Goal: Task Accomplishment & Management: Complete application form

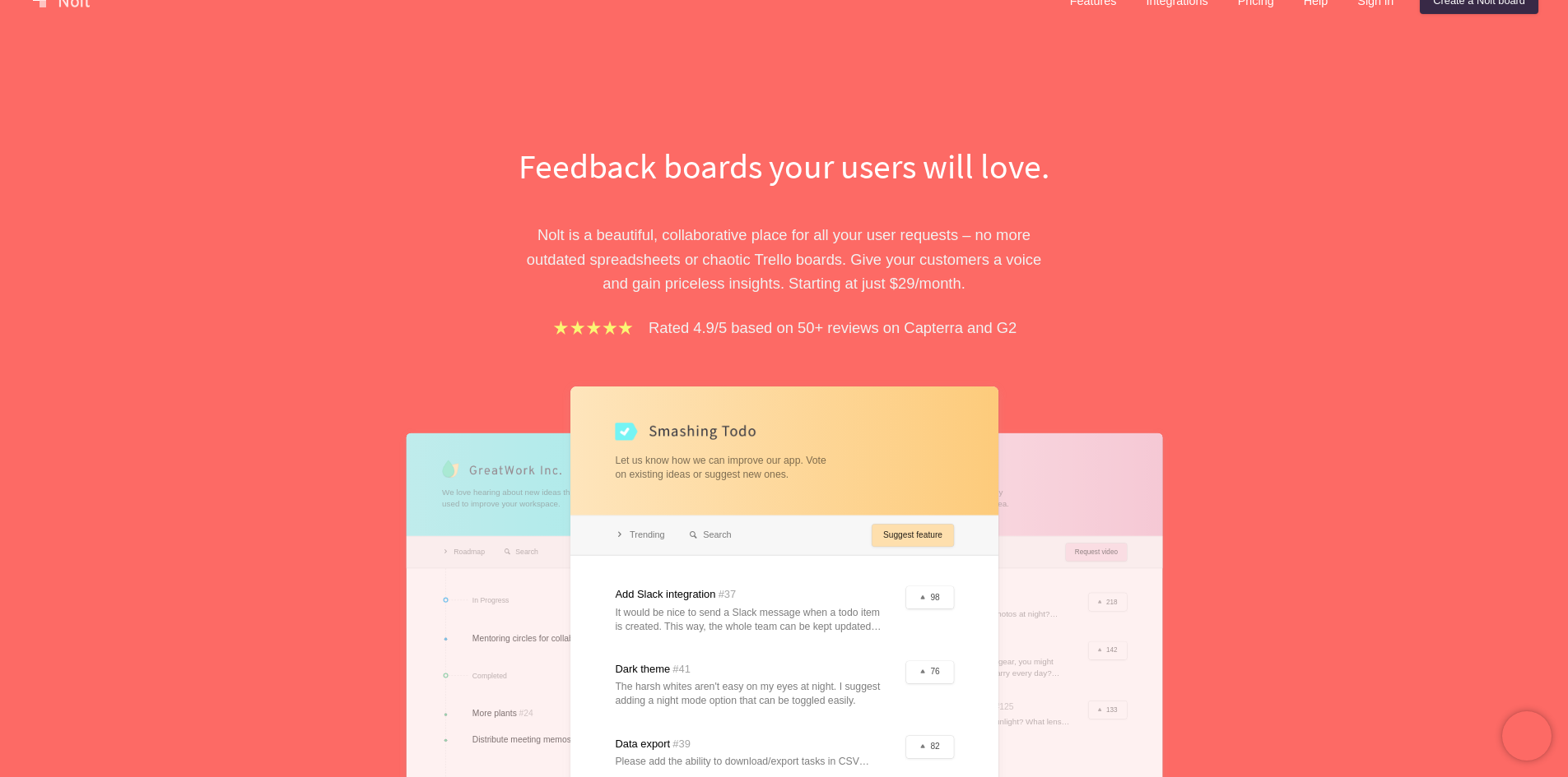
scroll to position [82, 0]
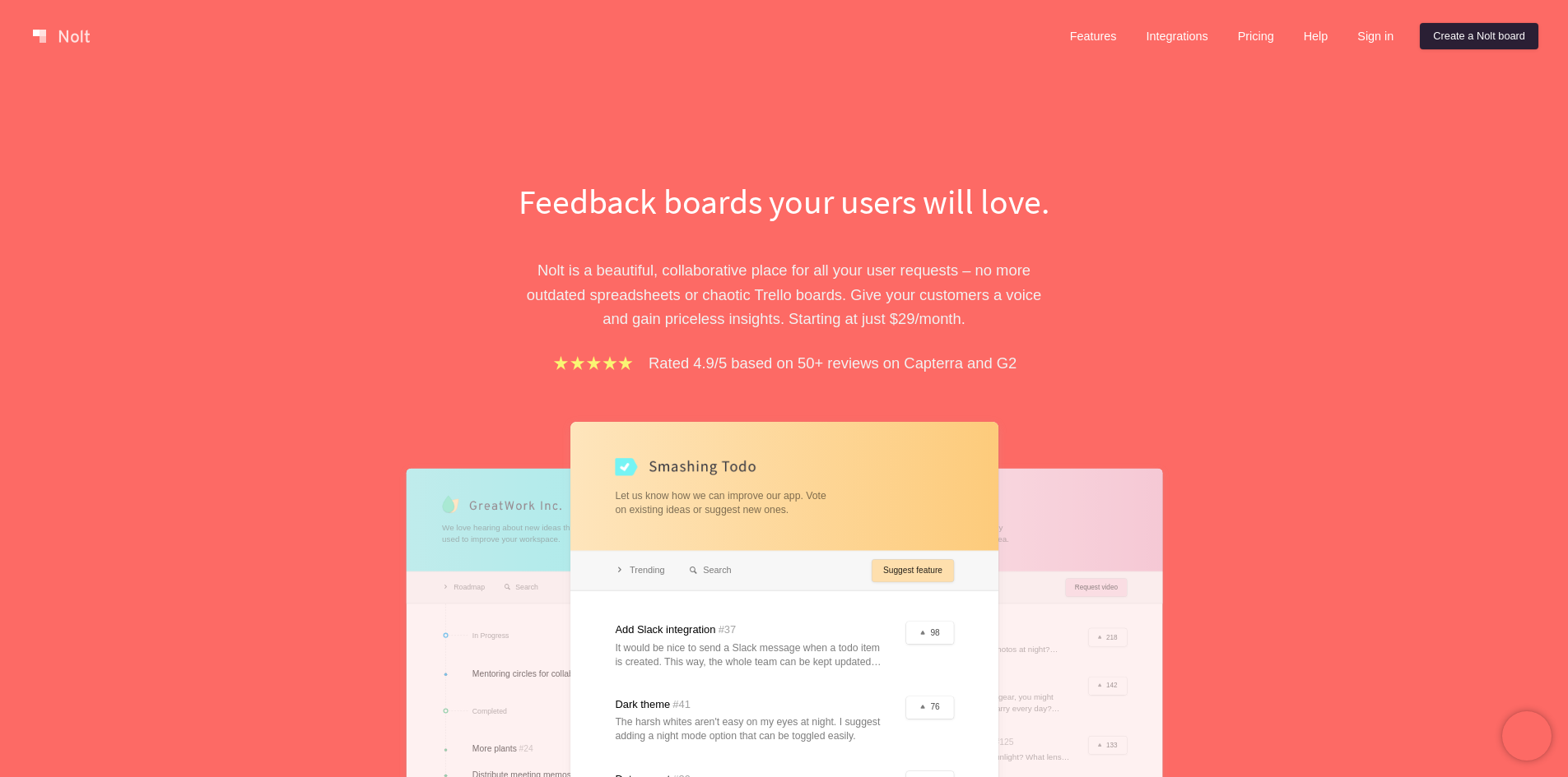
click at [1425, 41] on link "Create a Nolt board" at bounding box center [1479, 36] width 118 height 26
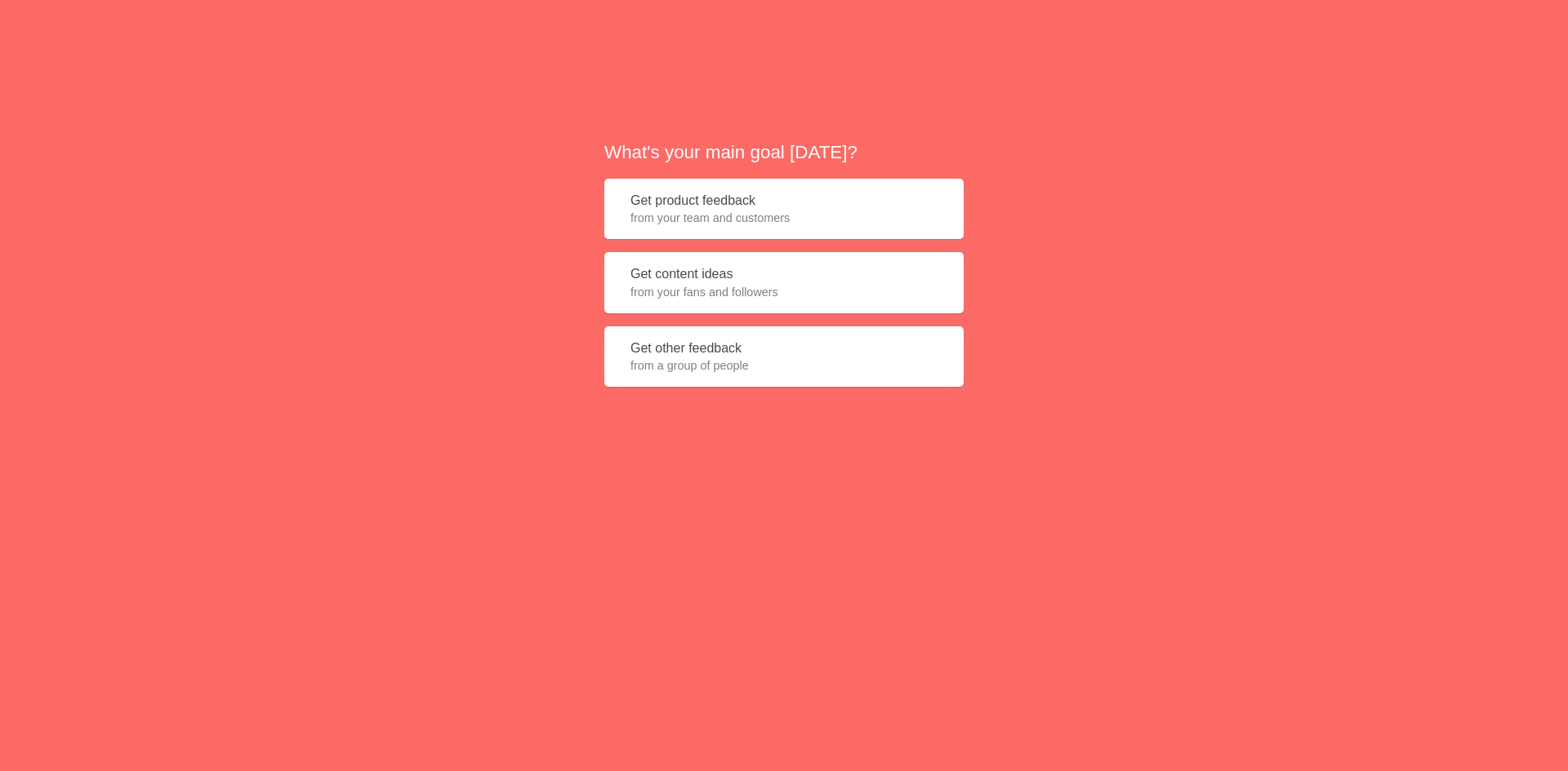
click at [799, 213] on span "from your team and customers" at bounding box center [784, 218] width 307 height 16
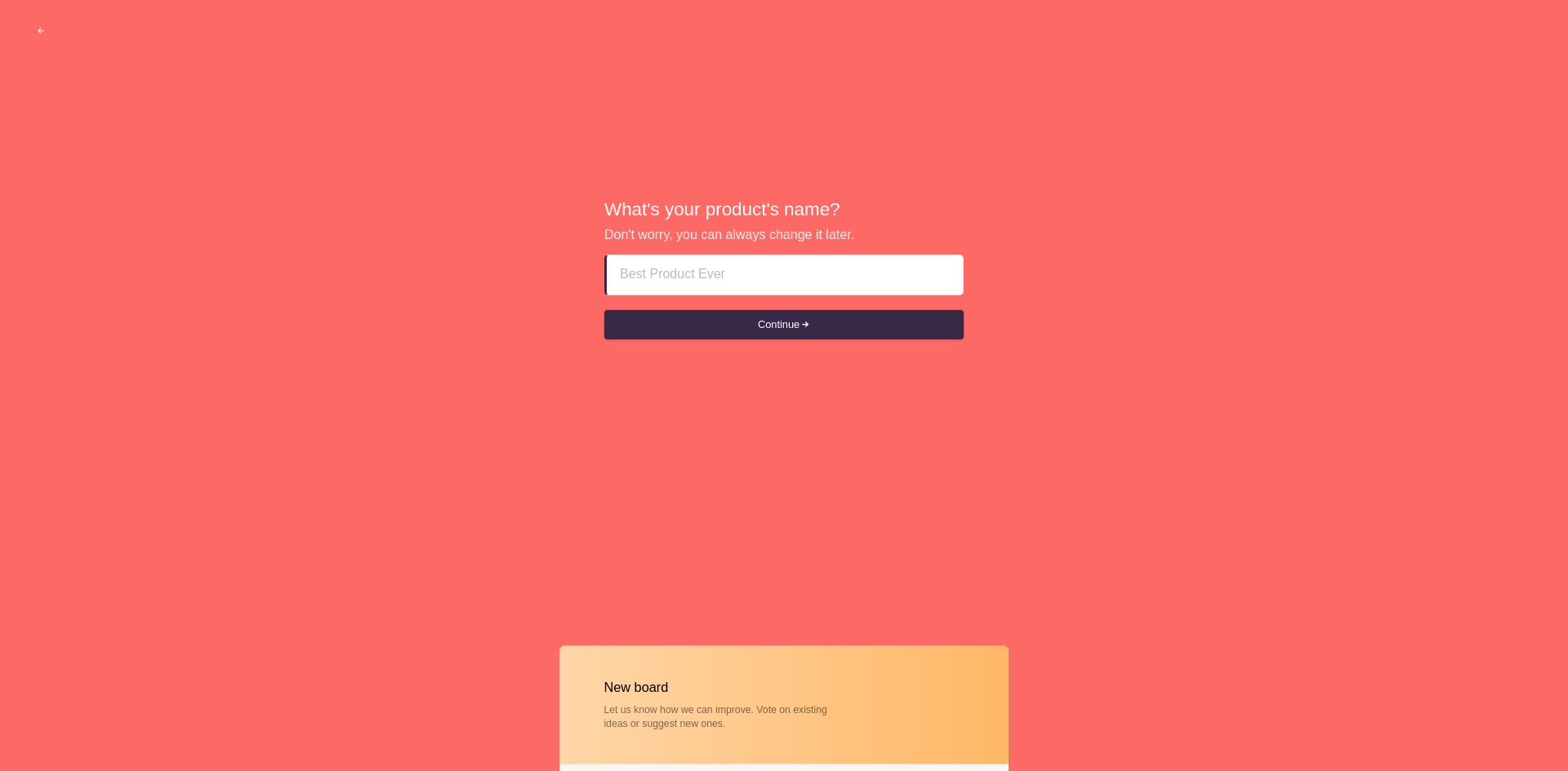
click at [649, 264] on input at bounding box center [785, 275] width 330 height 39
click at [743, 319] on button "Continue" at bounding box center [784, 325] width 359 height 30
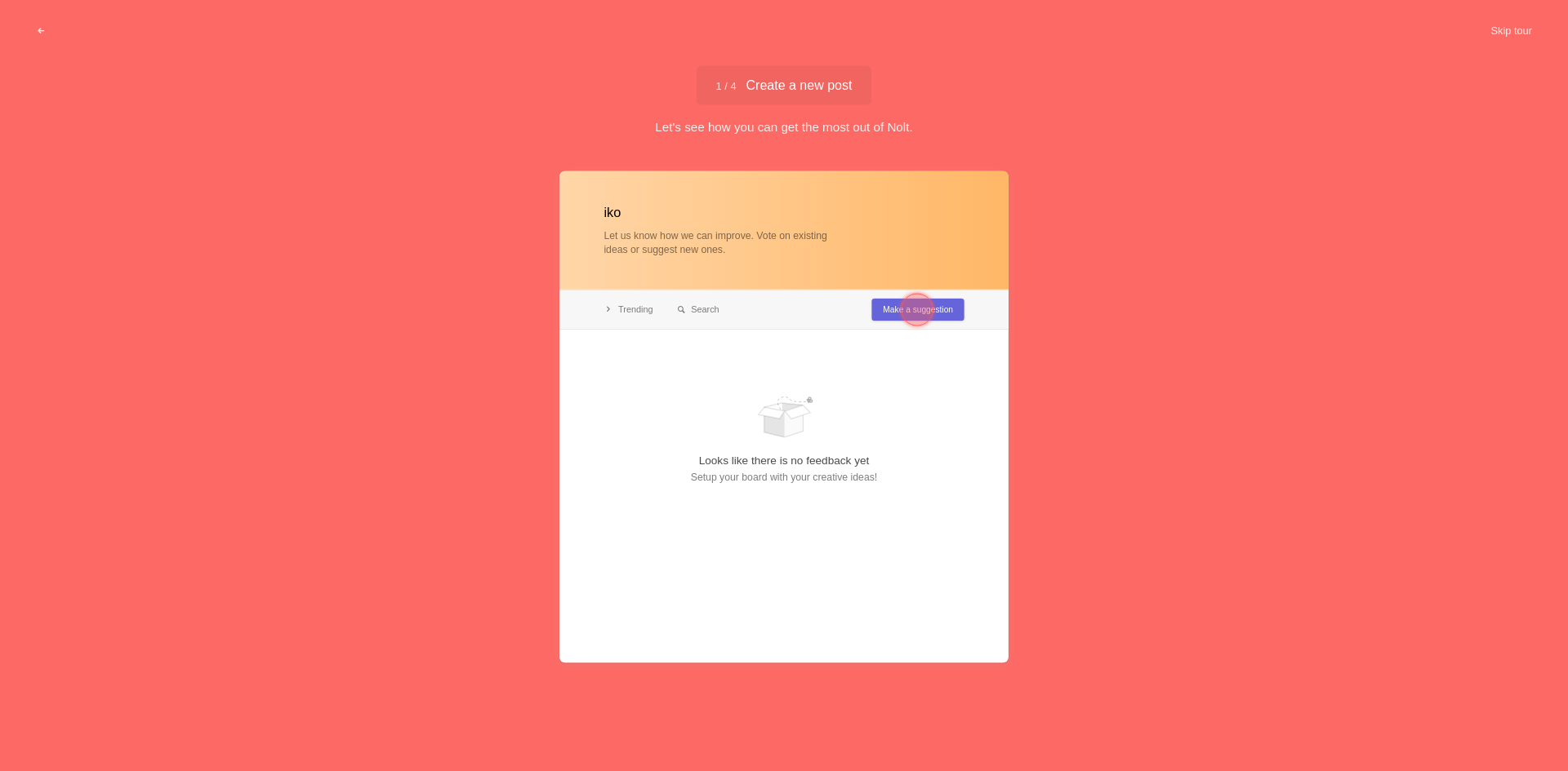
type input "iko"
click at [670, 392] on div at bounding box center [784, 417] width 449 height 491
click at [657, 311] on div at bounding box center [784, 417] width 449 height 491
click at [922, 307] on div at bounding box center [917, 310] width 33 height 33
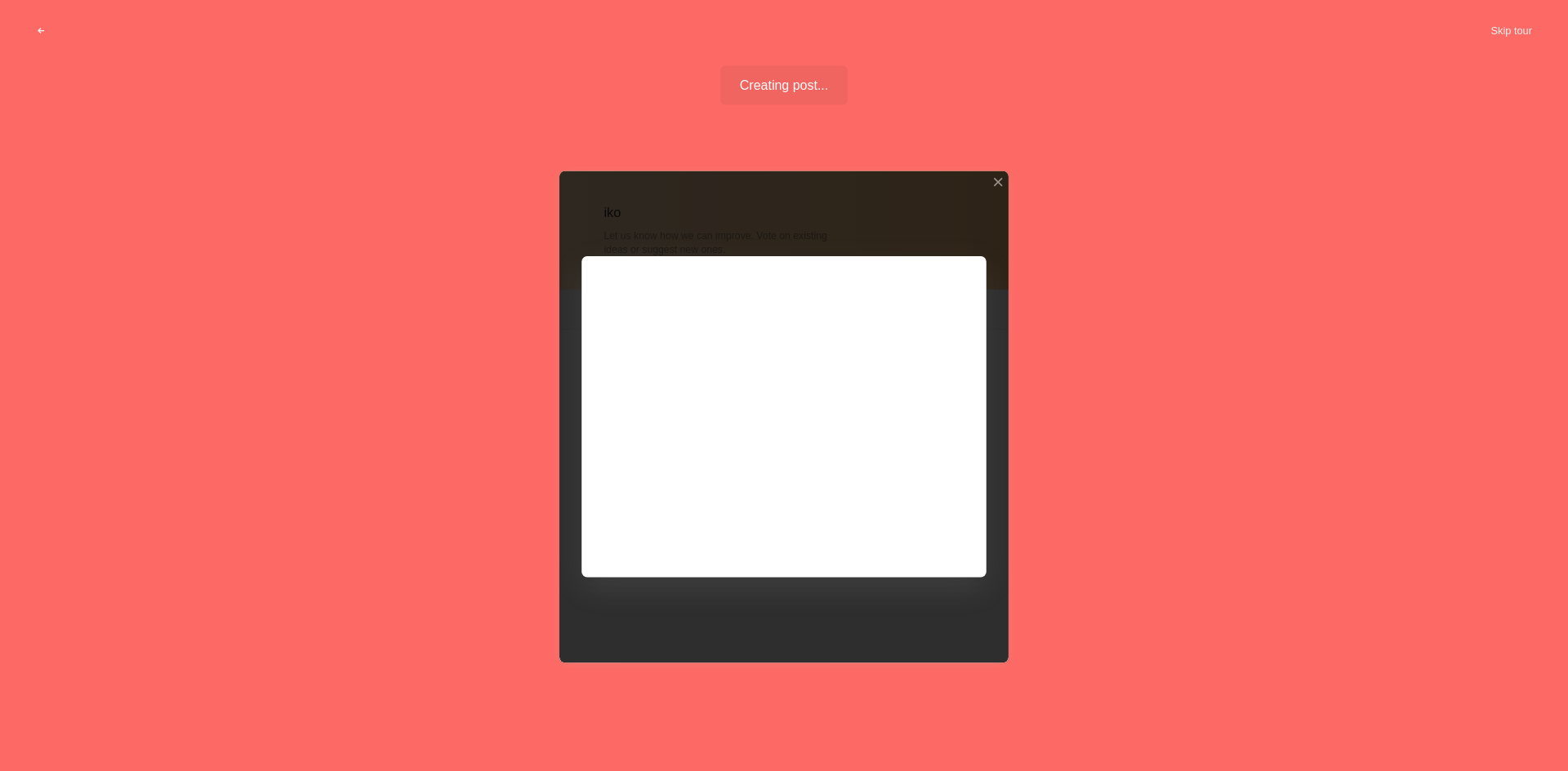
click at [897, 525] on div at bounding box center [784, 417] width 449 height 491
click at [754, 421] on div at bounding box center [784, 417] width 449 height 491
click at [970, 282] on div at bounding box center [784, 417] width 449 height 491
click at [995, 179] on div at bounding box center [998, 182] width 11 height 11
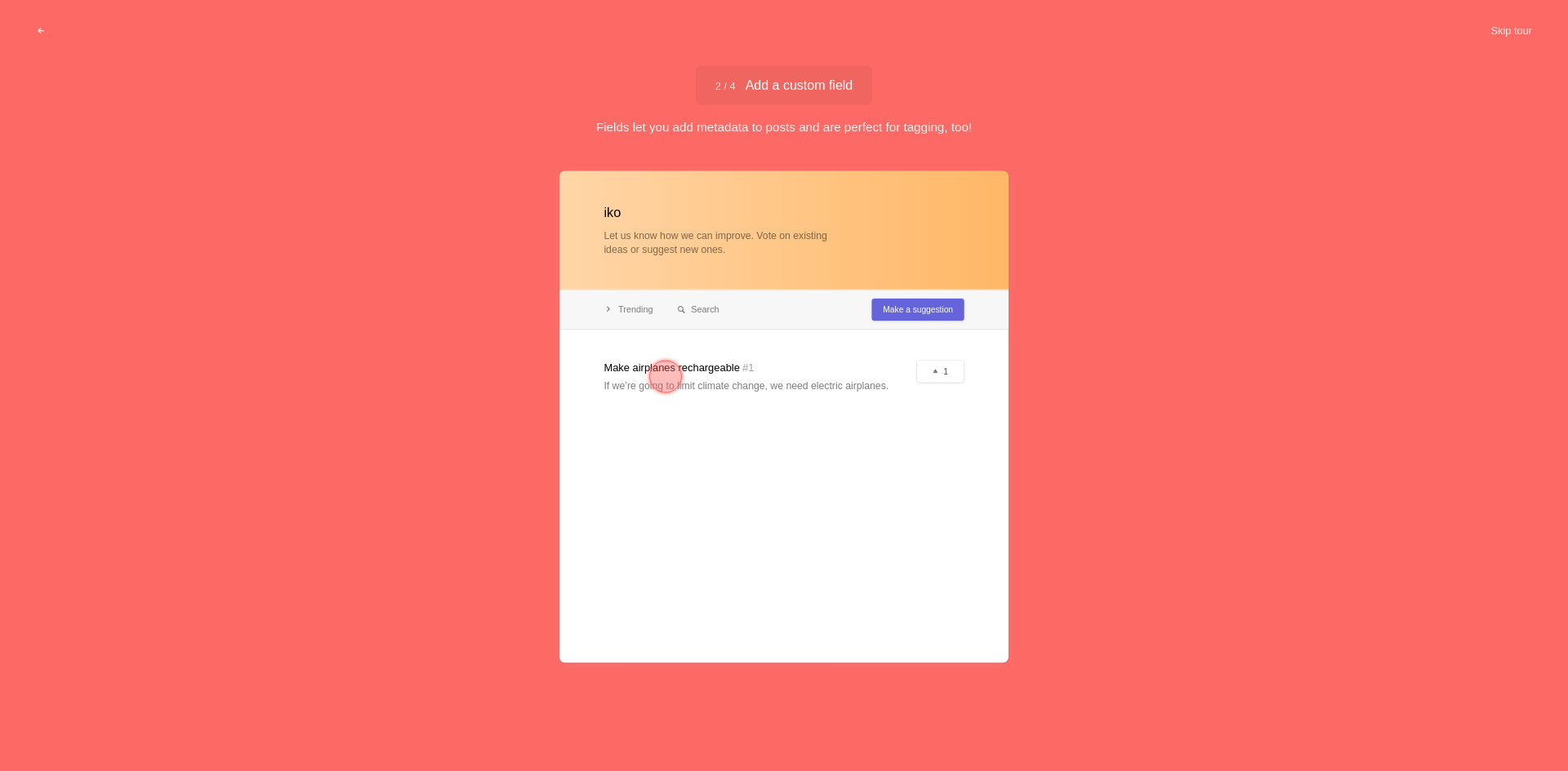
click at [656, 377] on div at bounding box center [665, 377] width 33 height 33
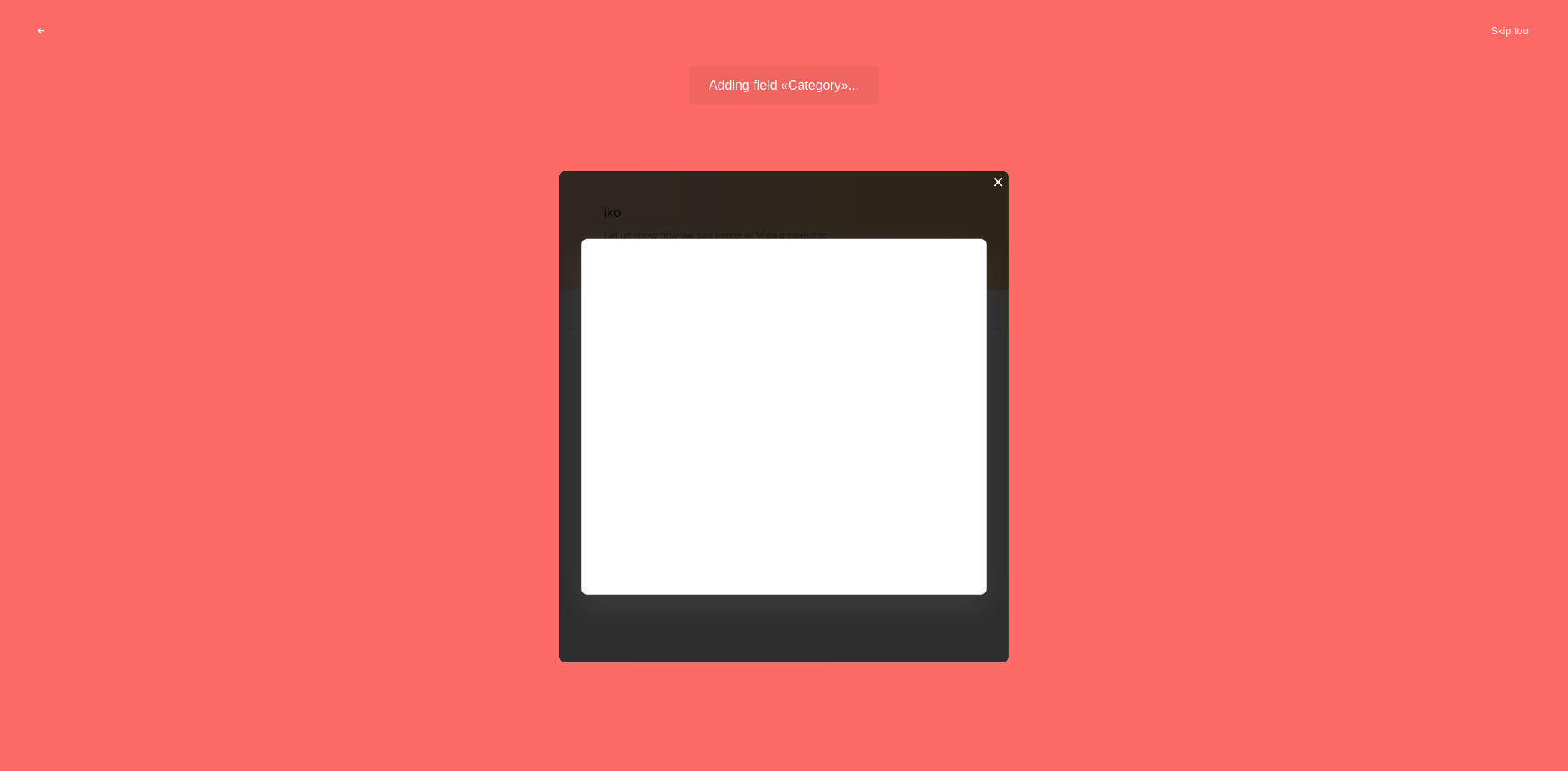
click at [1003, 183] on div "iko Let us know how we can improve. Vote on existing ideas or suggest new ones.…" at bounding box center [784, 447] width 449 height 553
click at [1002, 181] on div at bounding box center [998, 182] width 11 height 11
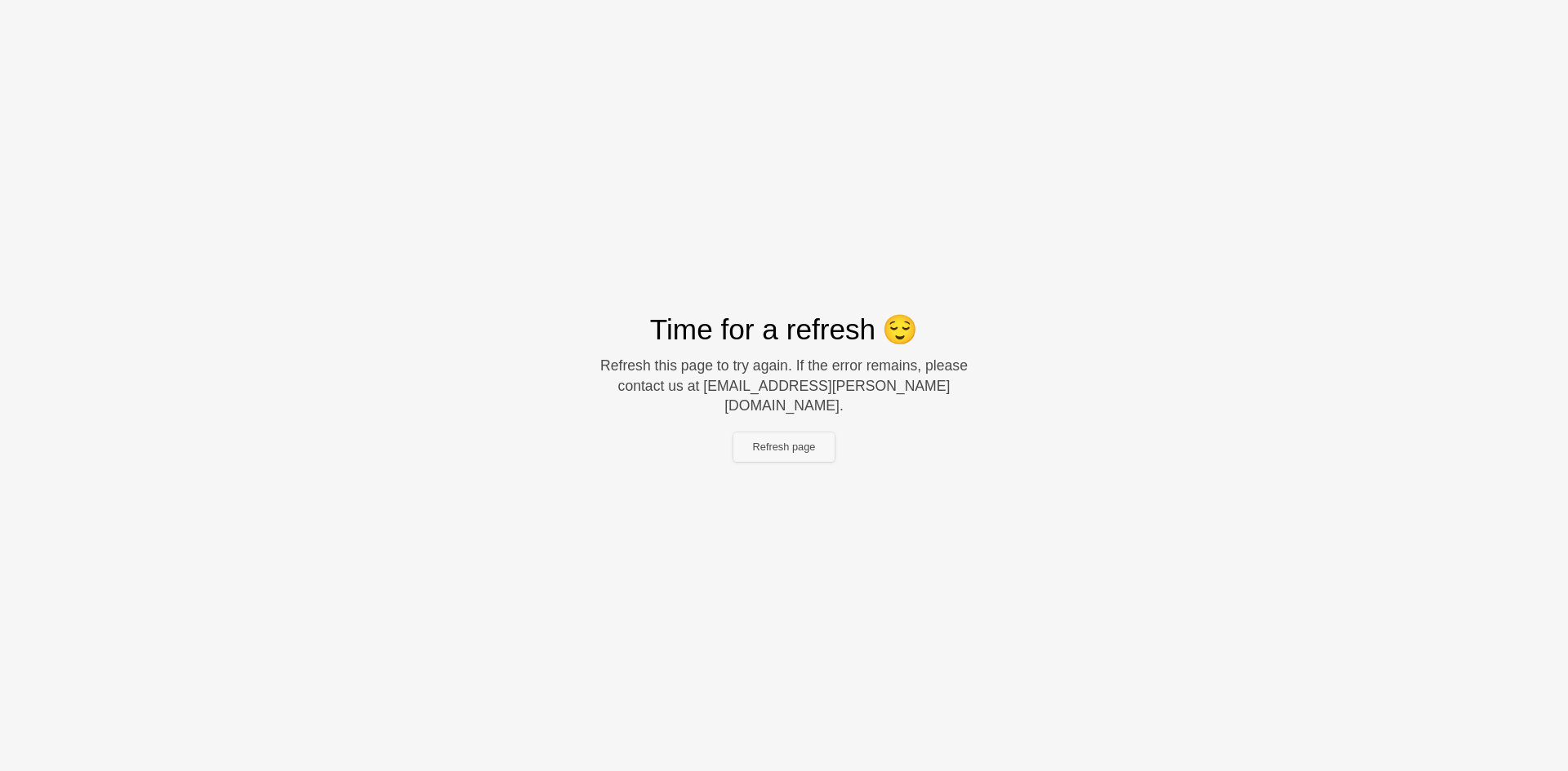
click at [802, 438] on button "Refresh page" at bounding box center [784, 447] width 102 height 30
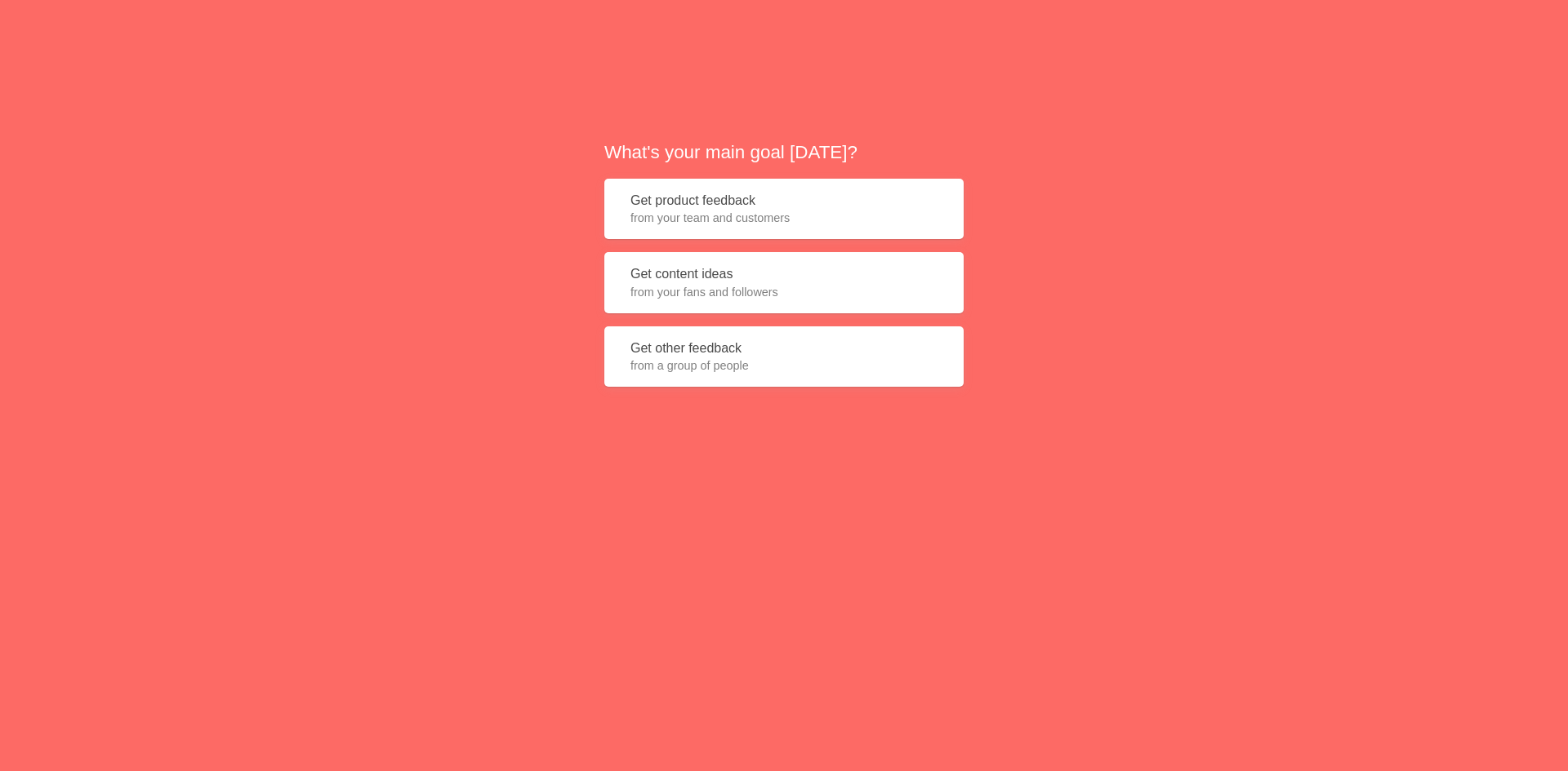
click at [735, 203] on button "Get product feedback from your team and customers" at bounding box center [784, 209] width 359 height 62
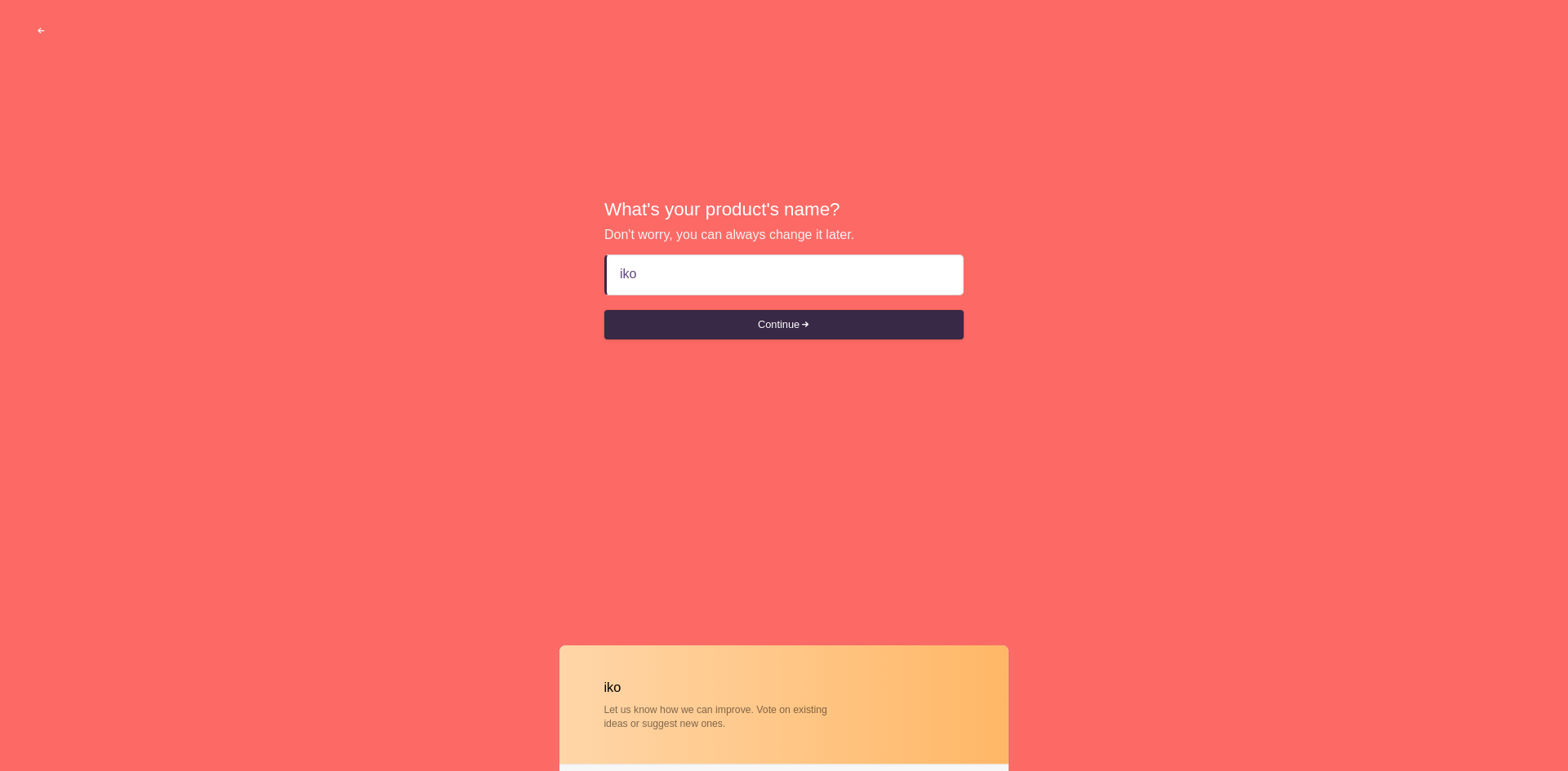
type input "iko"
click at [605, 310] on button "Continue" at bounding box center [784, 325] width 359 height 30
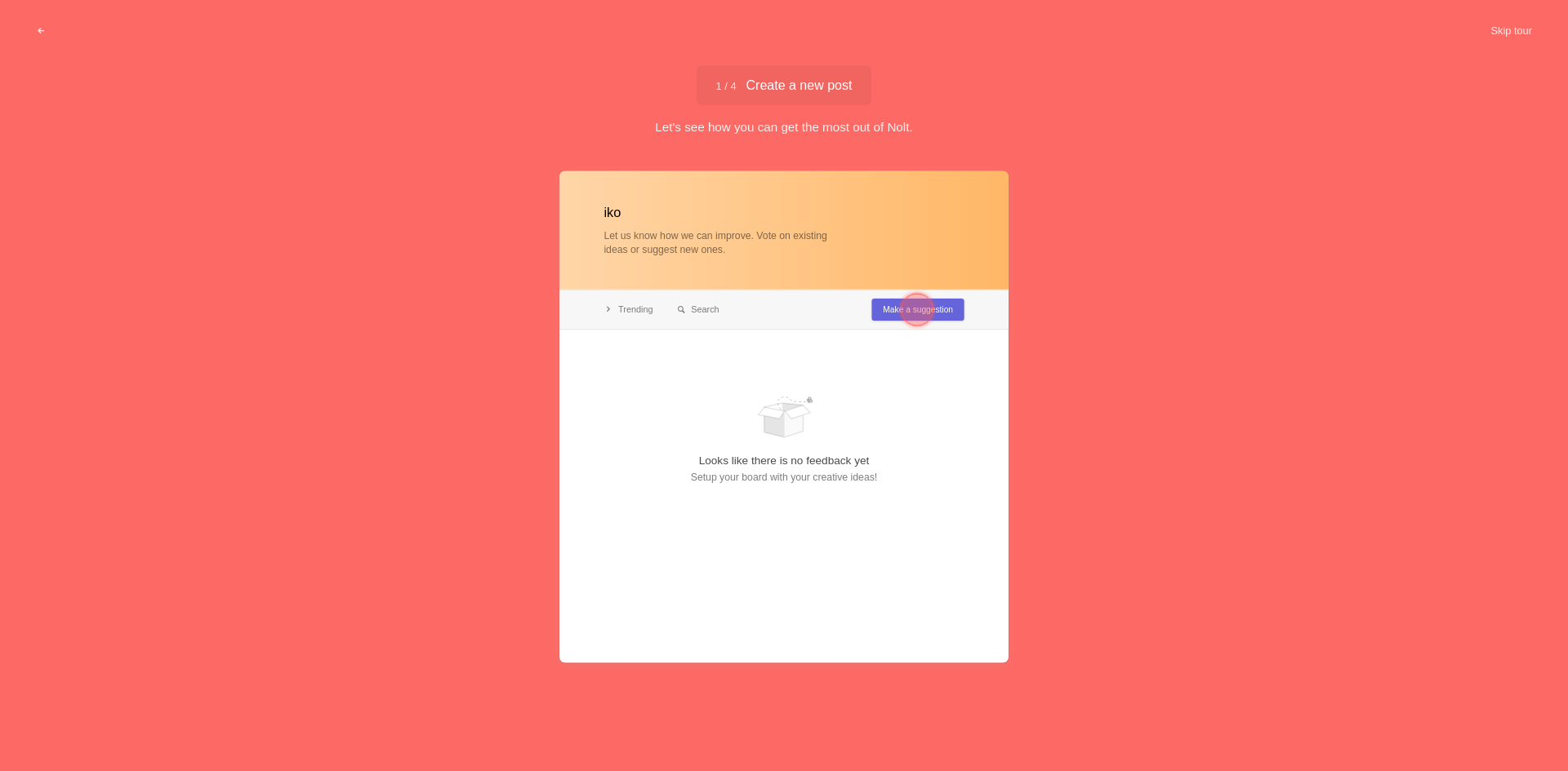
click at [687, 238] on div at bounding box center [784, 417] width 449 height 491
click at [902, 304] on div at bounding box center [917, 310] width 33 height 33
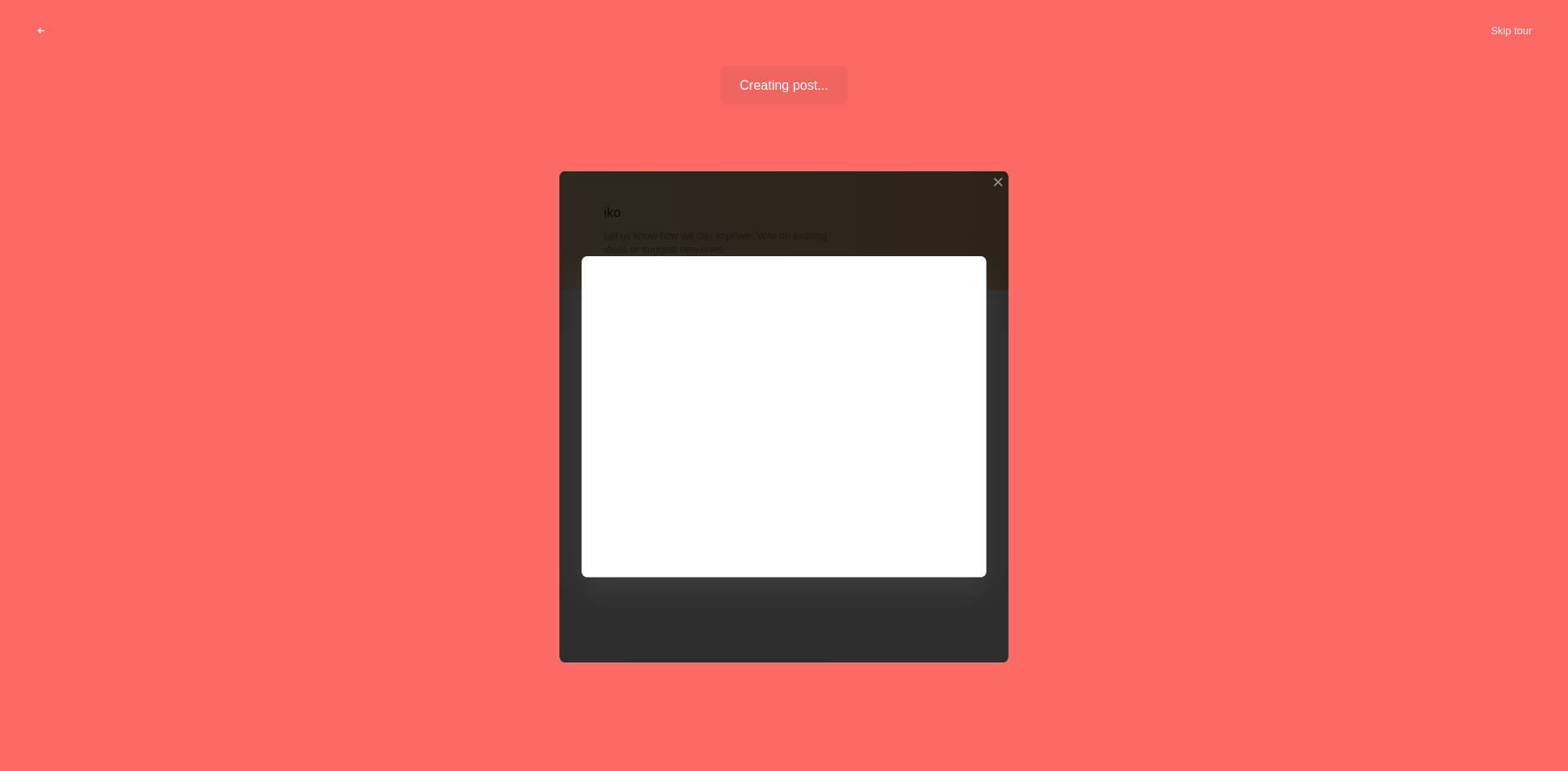
click at [831, 399] on div at bounding box center [784, 417] width 449 height 491
click at [753, 360] on div at bounding box center [784, 417] width 449 height 491
click at [765, 346] on div at bounding box center [784, 417] width 449 height 491
click at [785, 352] on div at bounding box center [784, 417] width 449 height 491
click at [745, 435] on div at bounding box center [784, 417] width 449 height 491
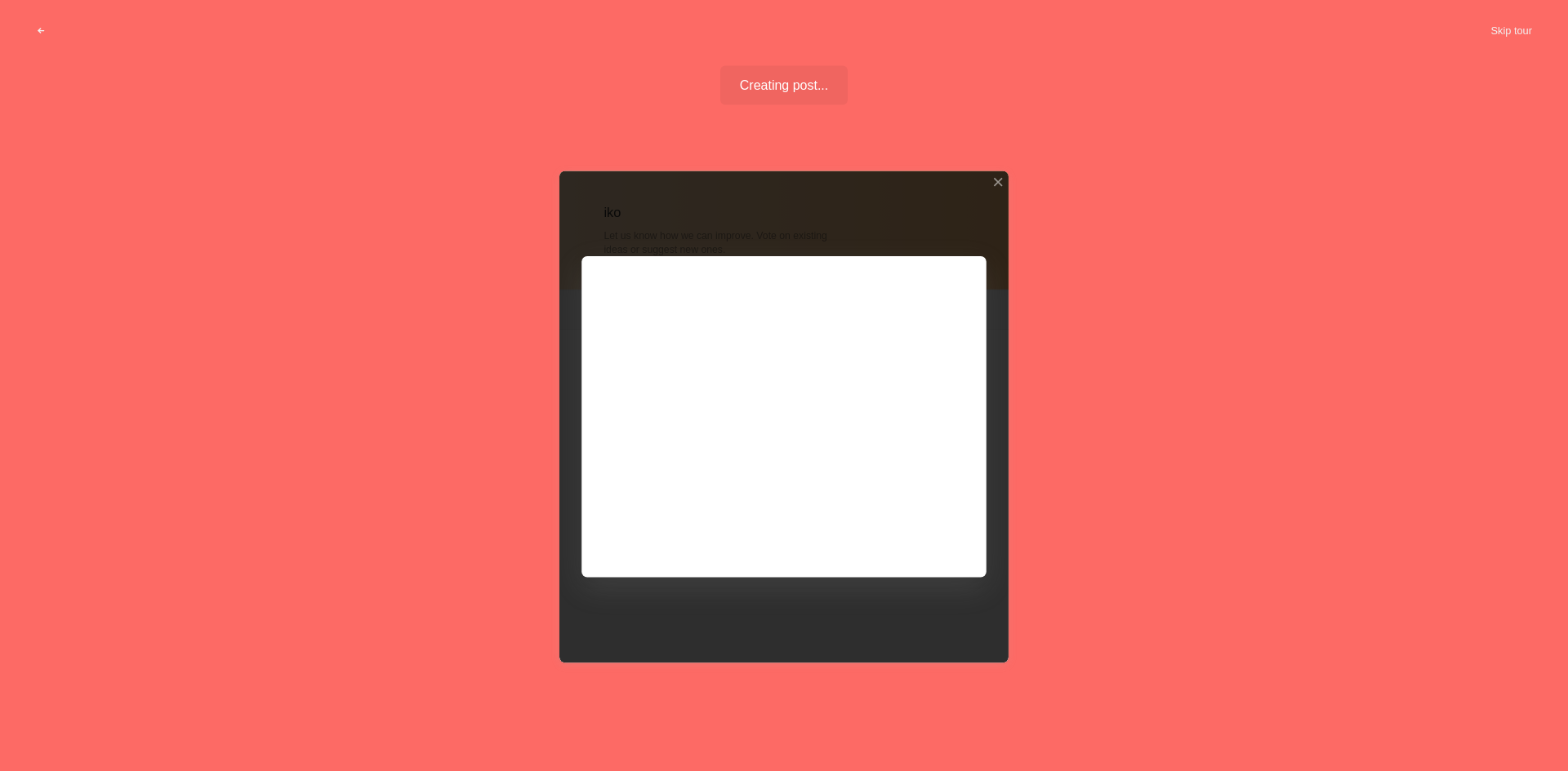
click at [745, 435] on div at bounding box center [784, 417] width 449 height 491
click at [926, 539] on div at bounding box center [784, 417] width 449 height 491
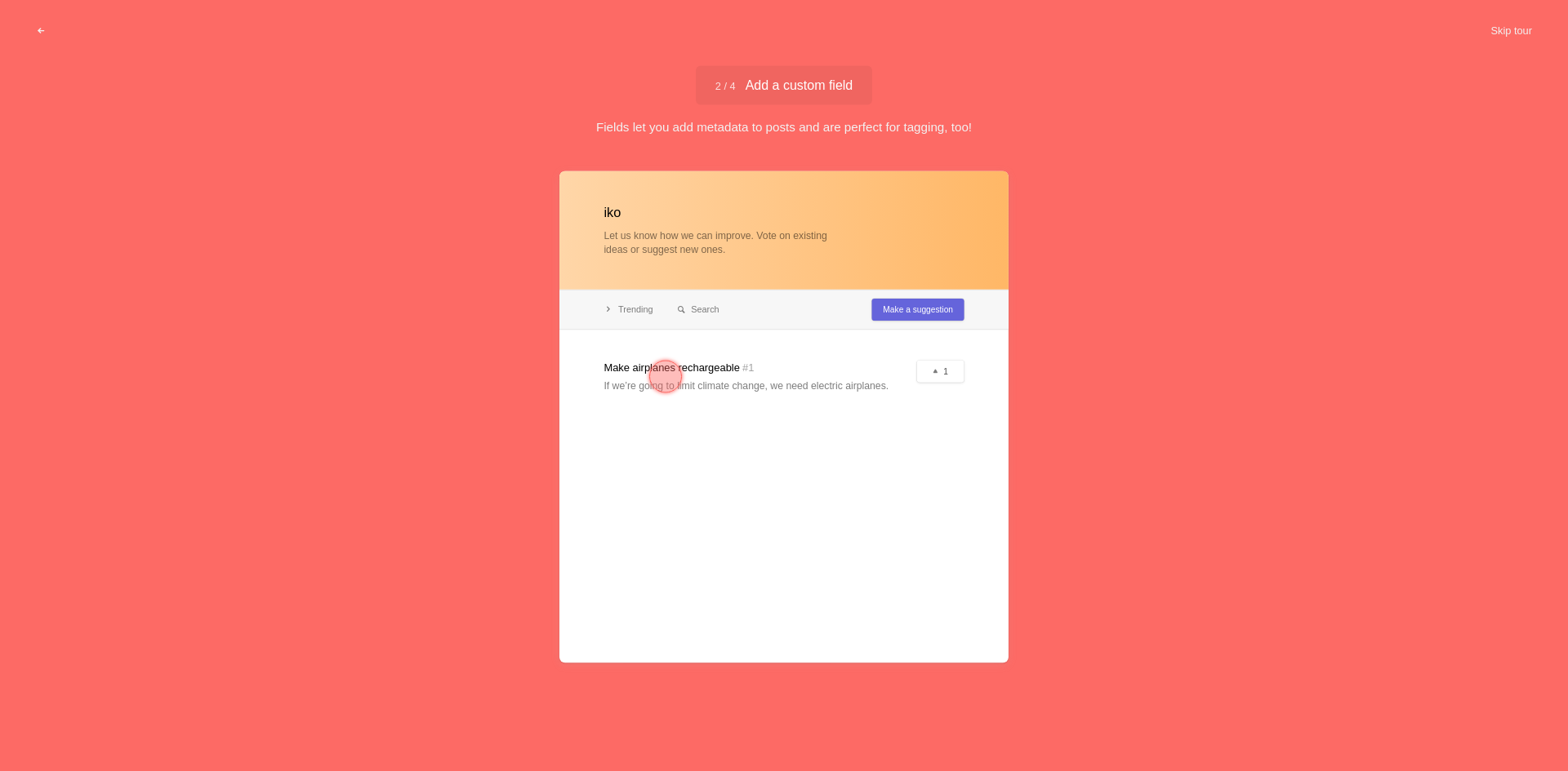
click at [695, 364] on div at bounding box center [784, 417] width 449 height 491
click at [672, 369] on div at bounding box center [665, 377] width 33 height 33
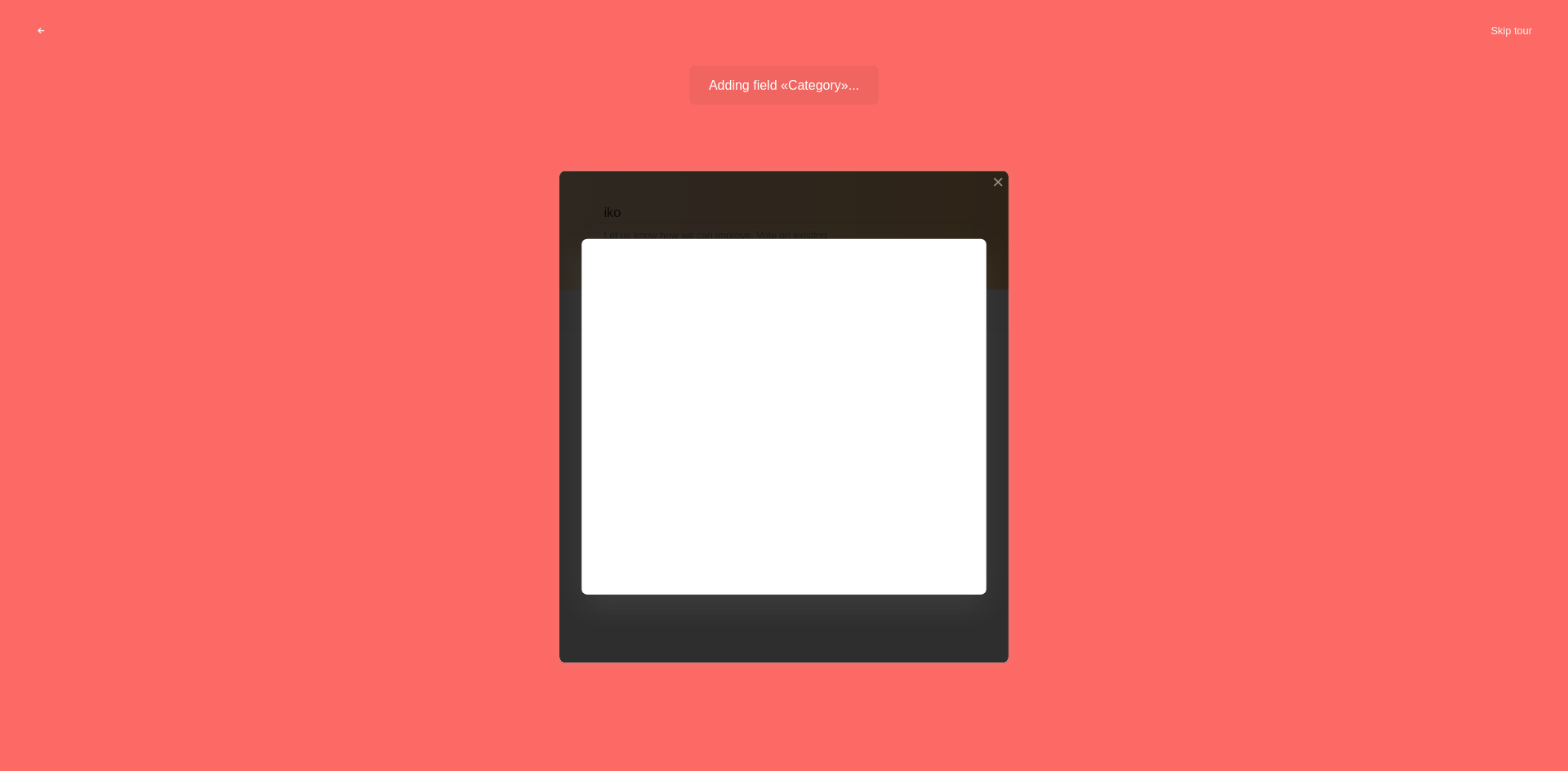
click at [678, 403] on div at bounding box center [784, 417] width 449 height 491
drag, startPoint x: 730, startPoint y: 389, endPoint x: 739, endPoint y: 388, distance: 9.1
click at [739, 389] on div at bounding box center [784, 417] width 449 height 491
click at [748, 413] on div at bounding box center [784, 417] width 449 height 491
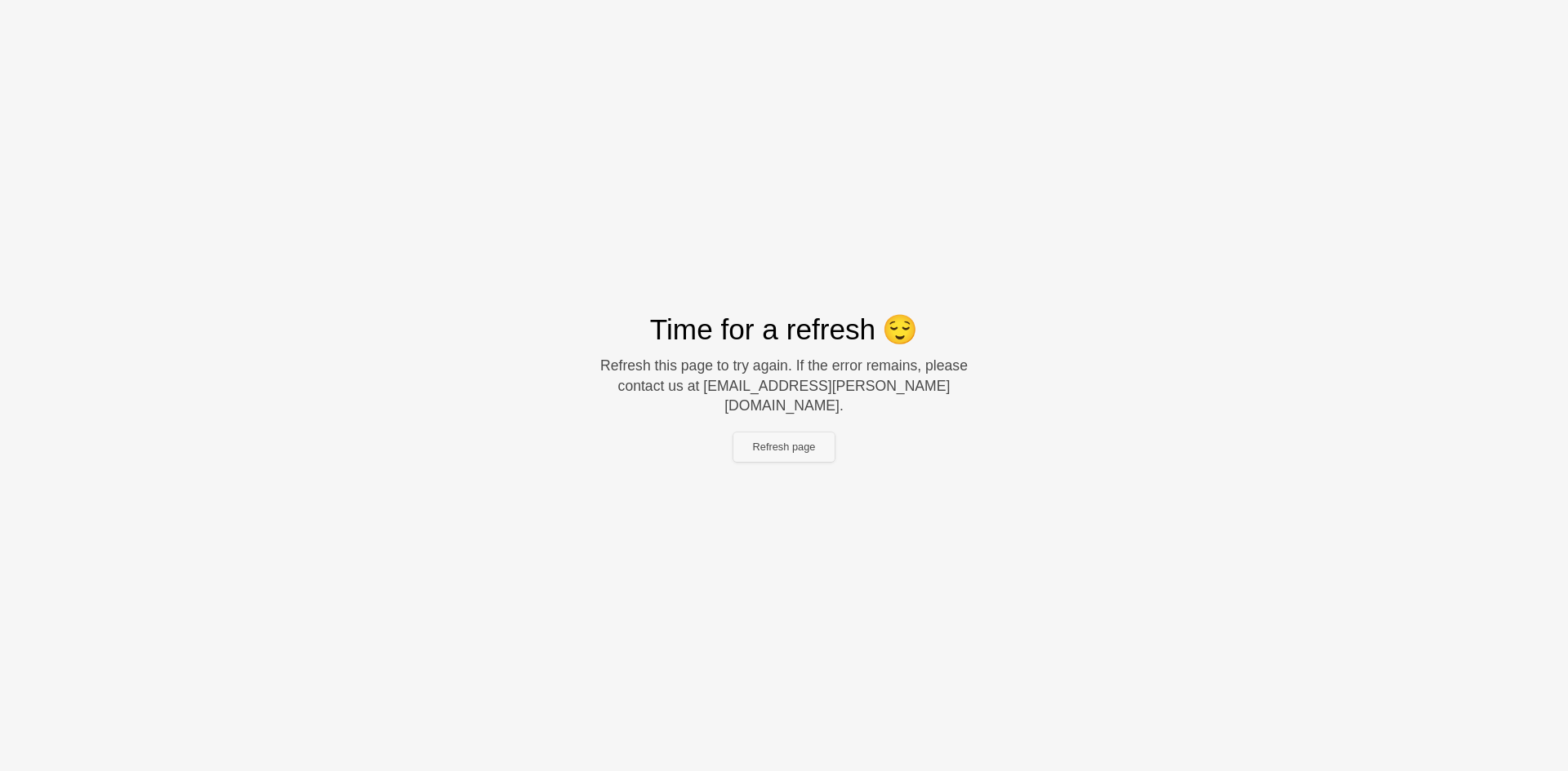
click at [803, 448] on button "Refresh page" at bounding box center [784, 447] width 102 height 30
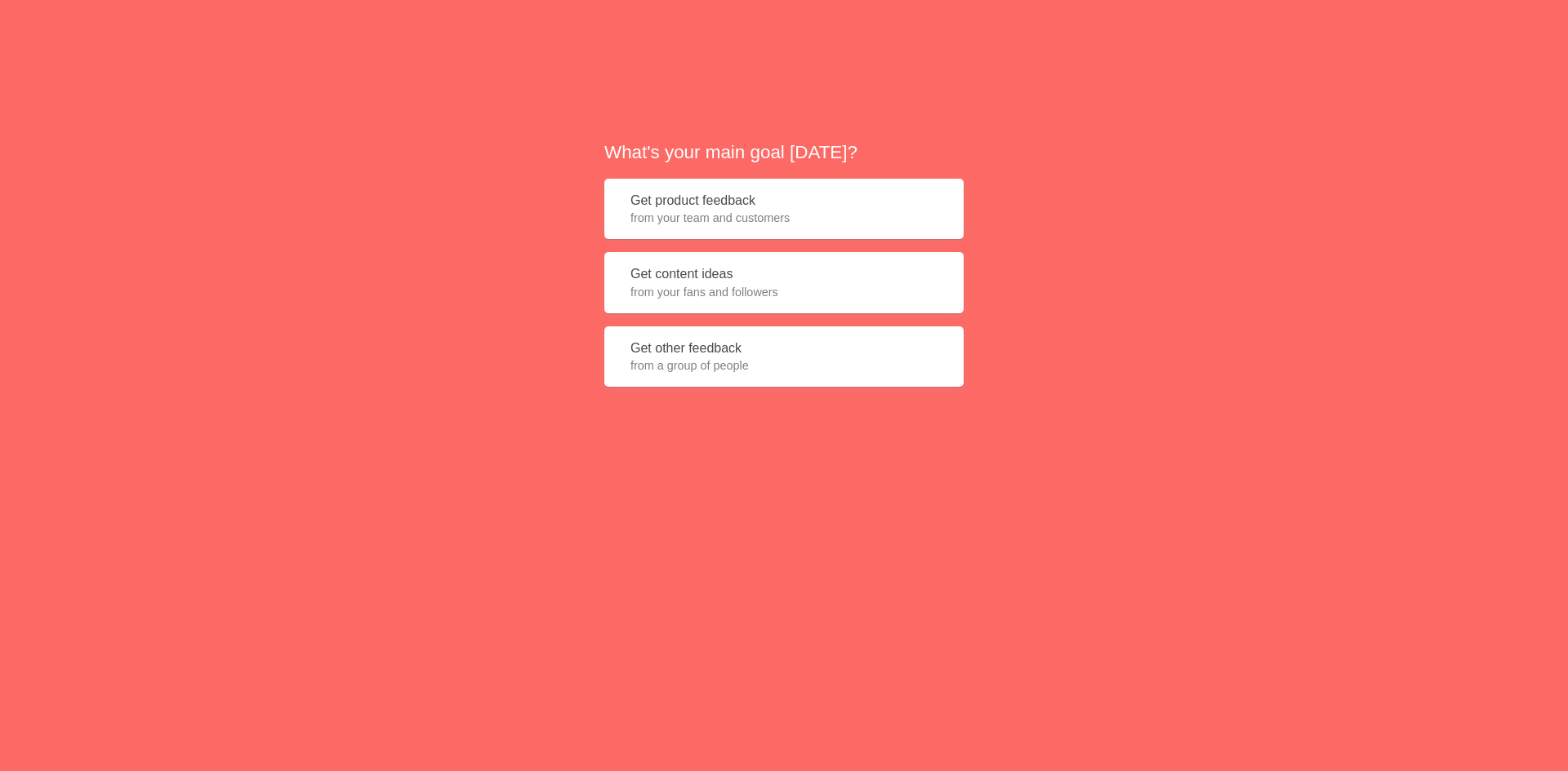
click at [760, 199] on button "Get product feedback from your team and customers" at bounding box center [784, 209] width 359 height 62
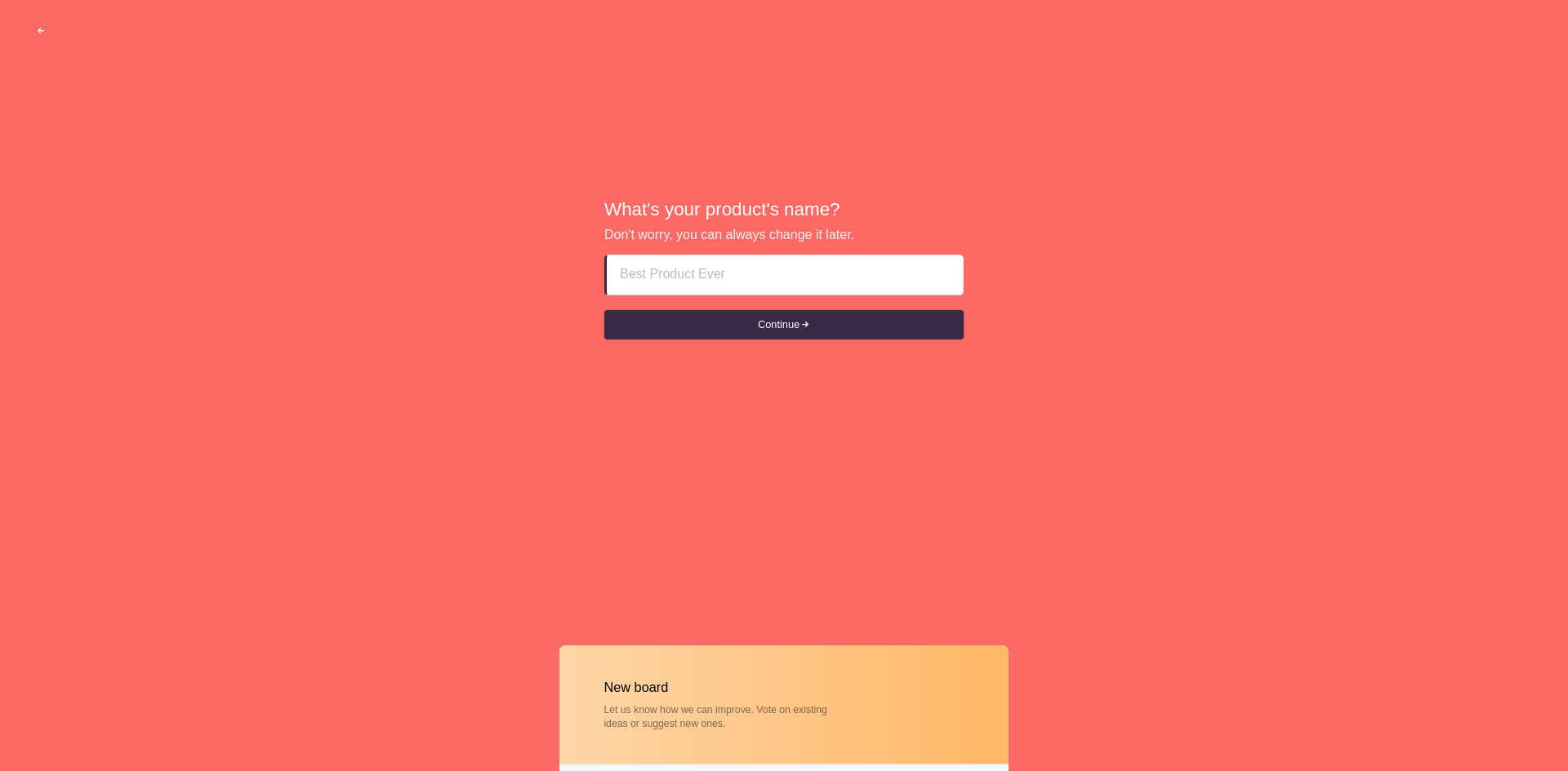
drag, startPoint x: 725, startPoint y: 281, endPoint x: 724, endPoint y: 290, distance: 9.1
click at [724, 287] on input at bounding box center [785, 275] width 330 height 39
type input "ikol"
click at [605, 310] on button "Continue" at bounding box center [784, 325] width 359 height 30
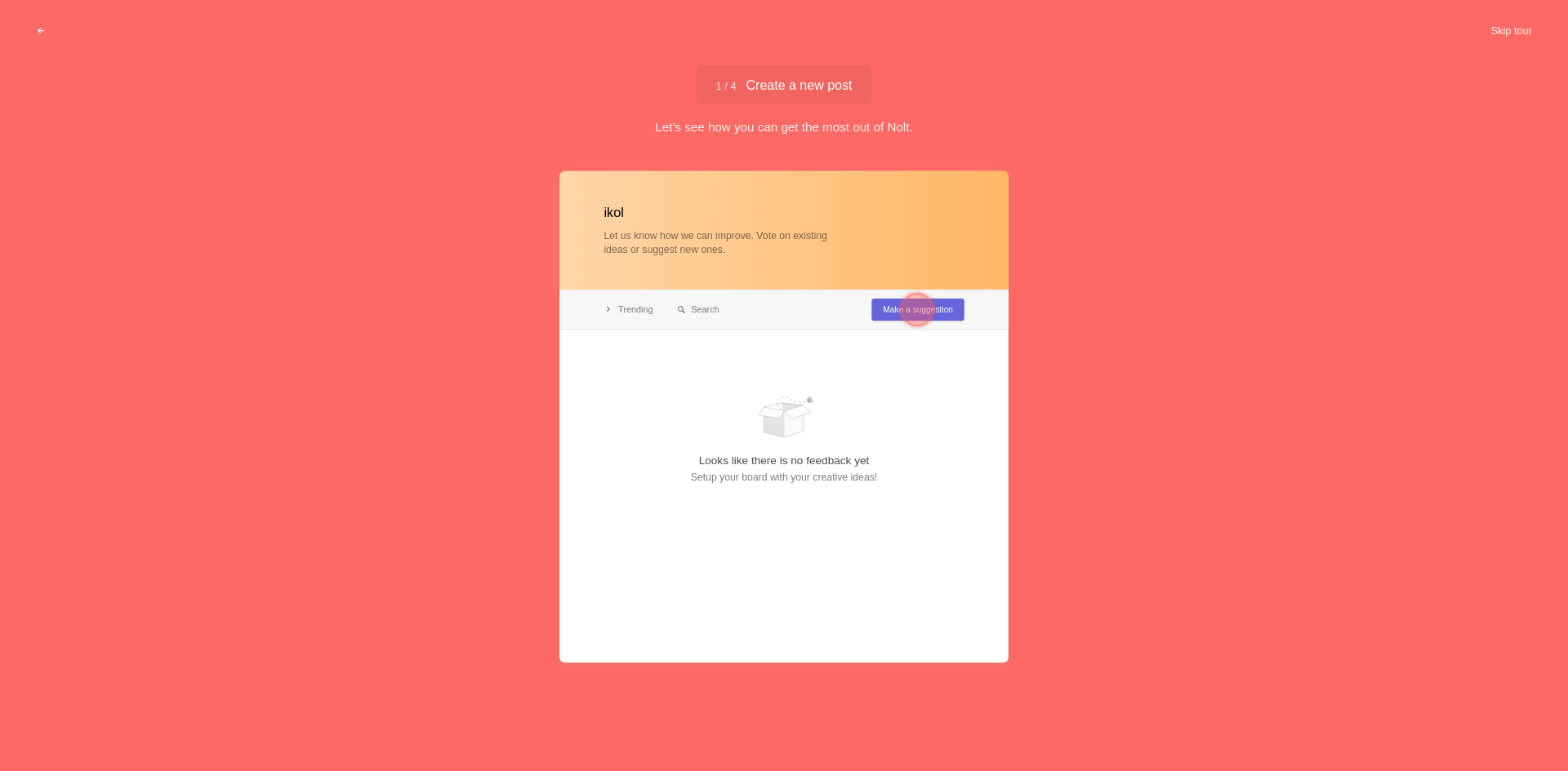
click at [899, 320] on div at bounding box center [917, 310] width 59 height 59
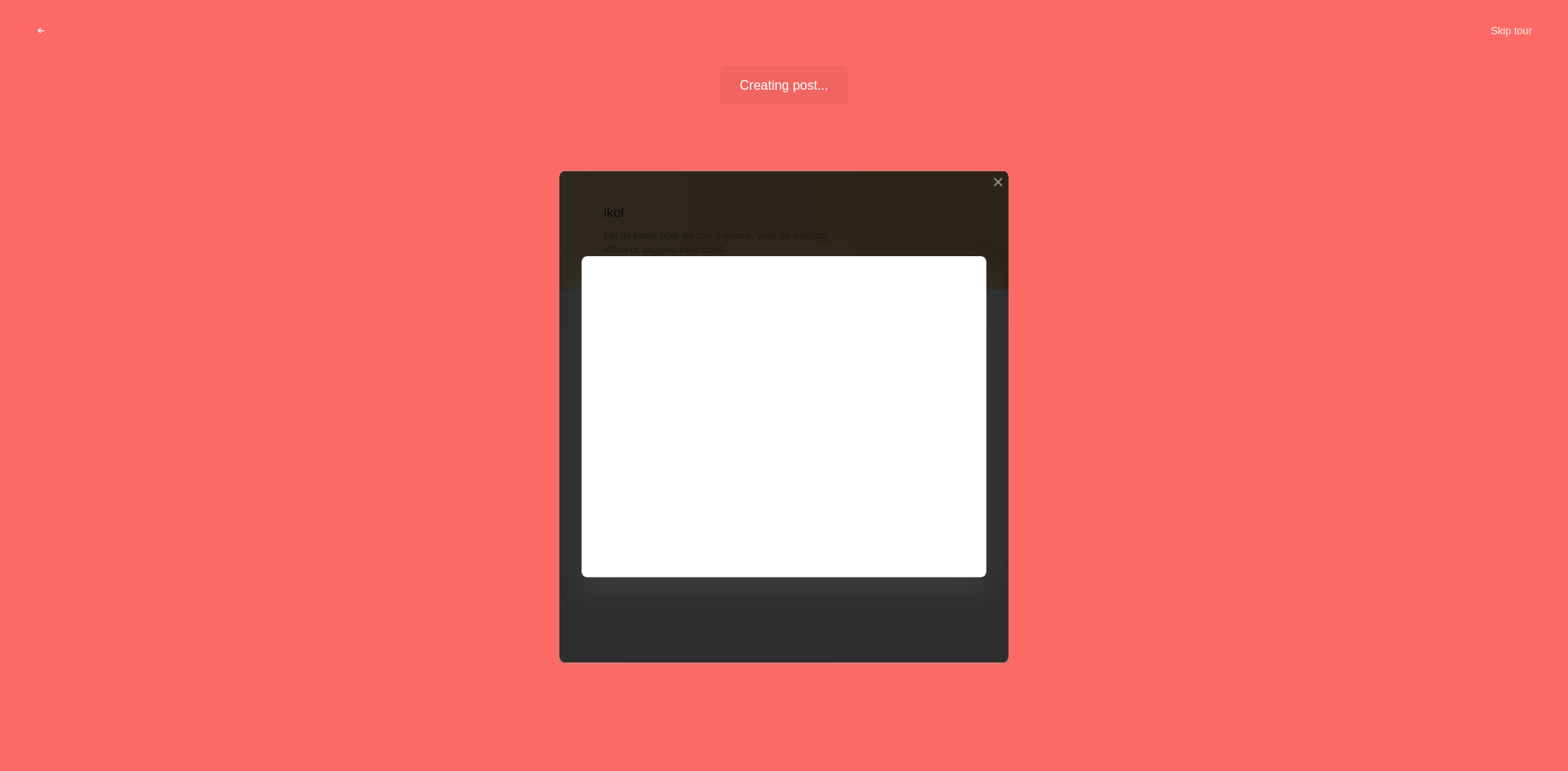
click at [686, 360] on div at bounding box center [784, 417] width 449 height 491
drag, startPoint x: 834, startPoint y: 470, endPoint x: 865, endPoint y: 501, distance: 43.8
click at [836, 473] on div at bounding box center [784, 417] width 449 height 491
drag, startPoint x: 873, startPoint y: 504, endPoint x: 897, endPoint y: 541, distance: 44.1
click at [878, 513] on div at bounding box center [784, 417] width 449 height 491
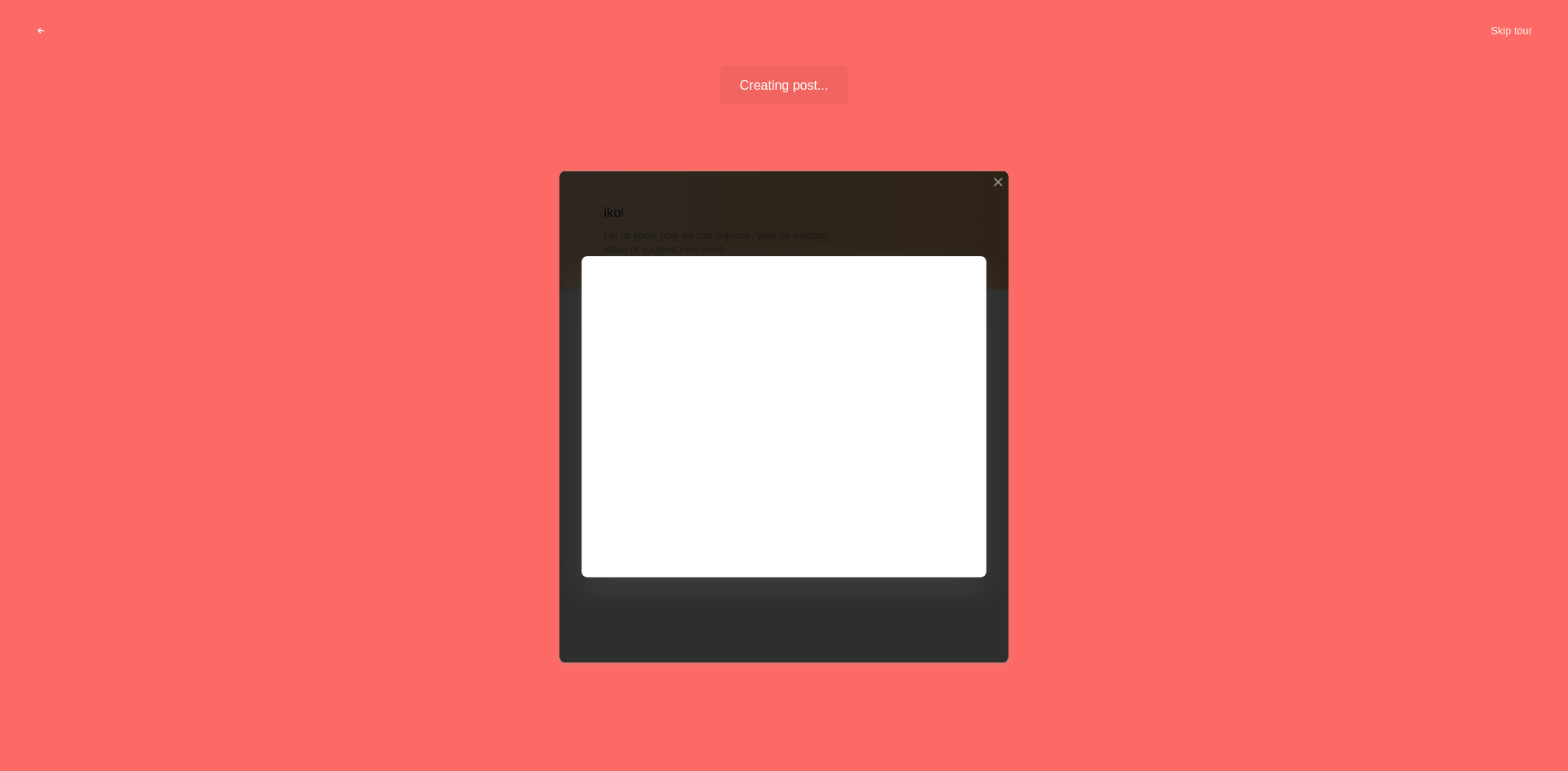
click at [897, 541] on div at bounding box center [784, 417] width 449 height 491
click at [897, 536] on div at bounding box center [784, 417] width 449 height 491
click at [899, 527] on div at bounding box center [784, 417] width 449 height 491
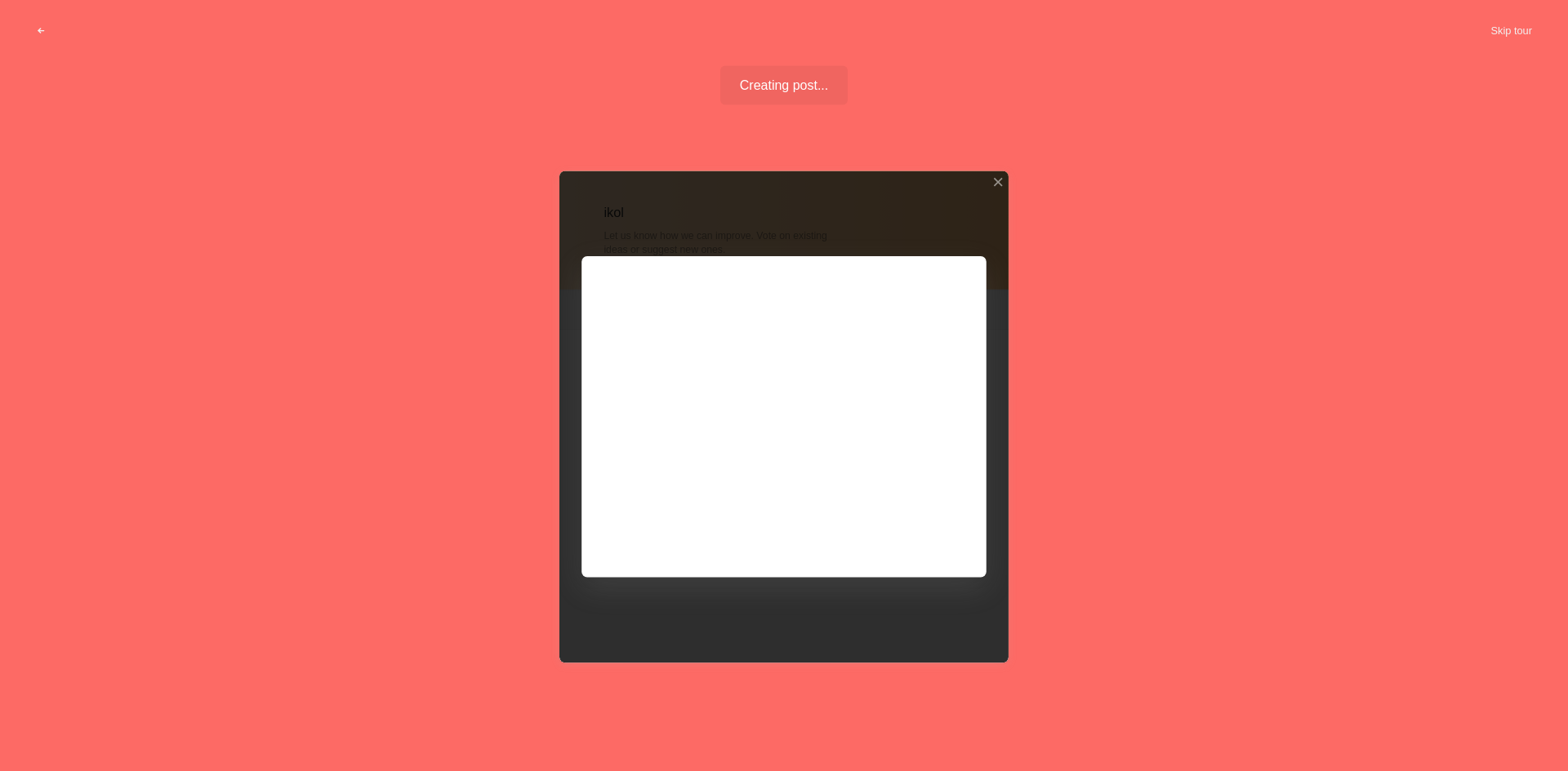
click at [900, 528] on div at bounding box center [784, 417] width 449 height 491
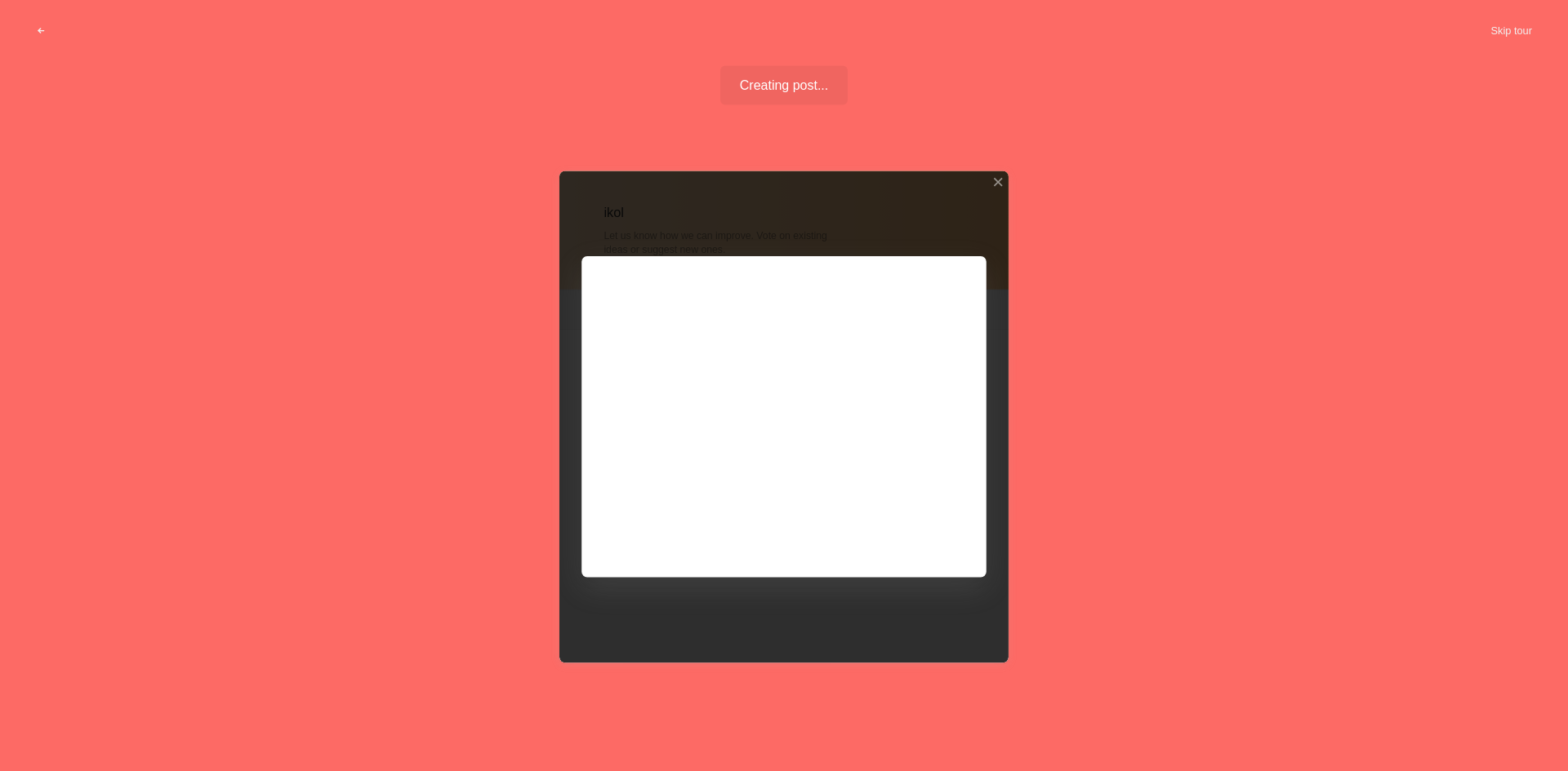
click at [900, 528] on div at bounding box center [784, 417] width 449 height 491
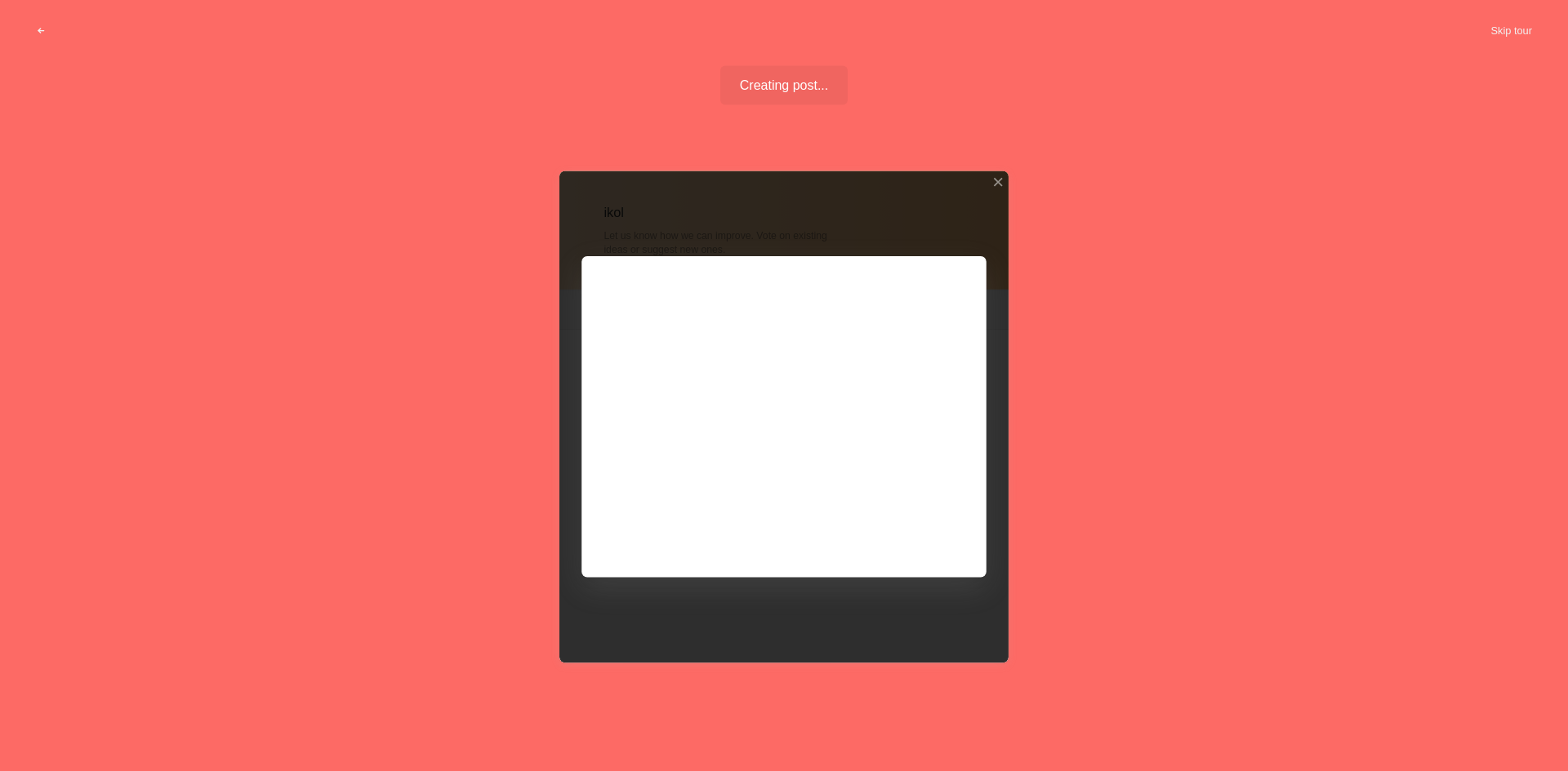
click at [900, 528] on div at bounding box center [784, 417] width 449 height 491
click at [898, 528] on div at bounding box center [784, 417] width 449 height 491
click at [908, 531] on div at bounding box center [784, 417] width 449 height 491
click at [909, 533] on div at bounding box center [784, 417] width 449 height 491
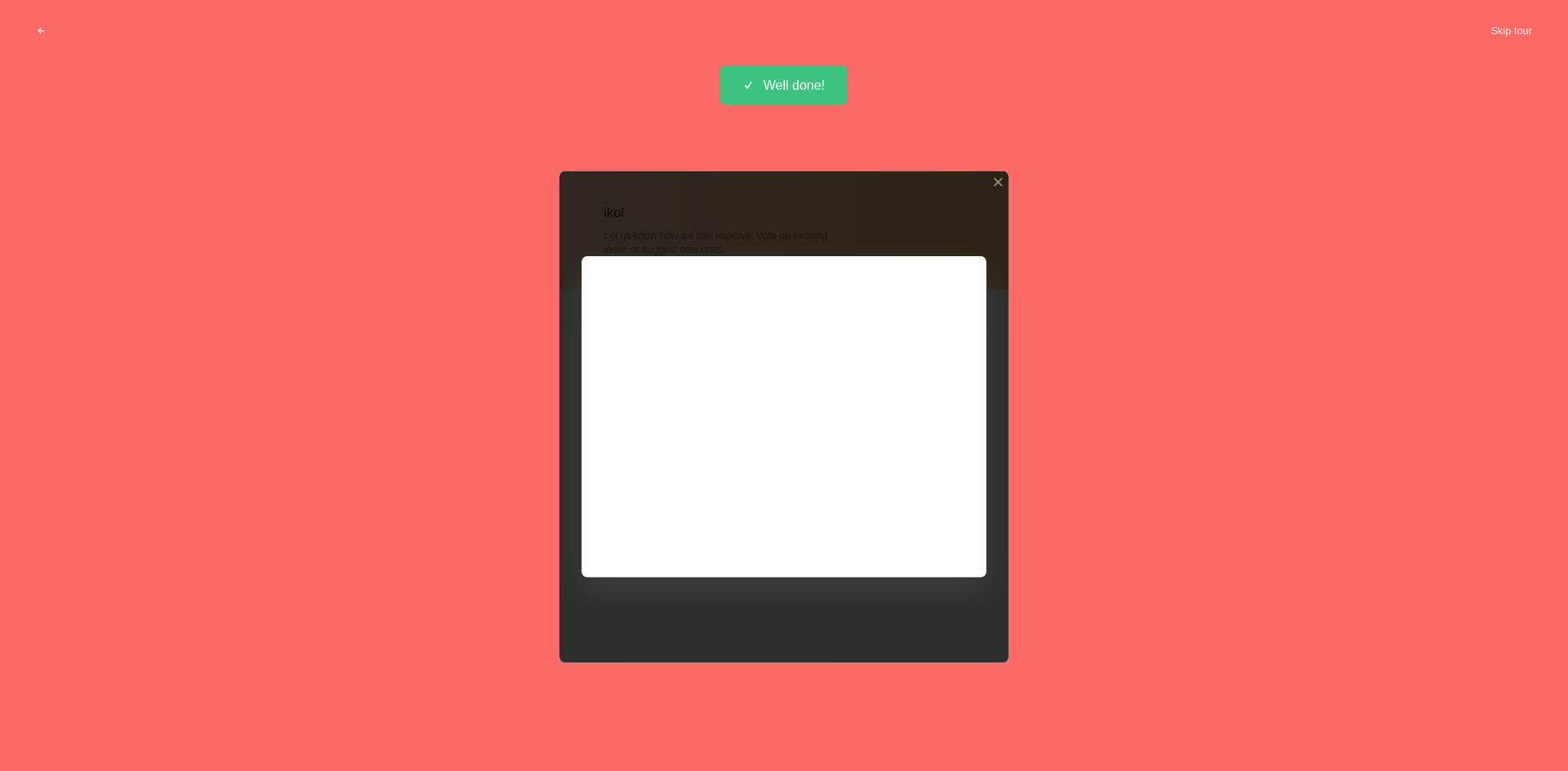
click at [909, 533] on div at bounding box center [784, 417] width 449 height 491
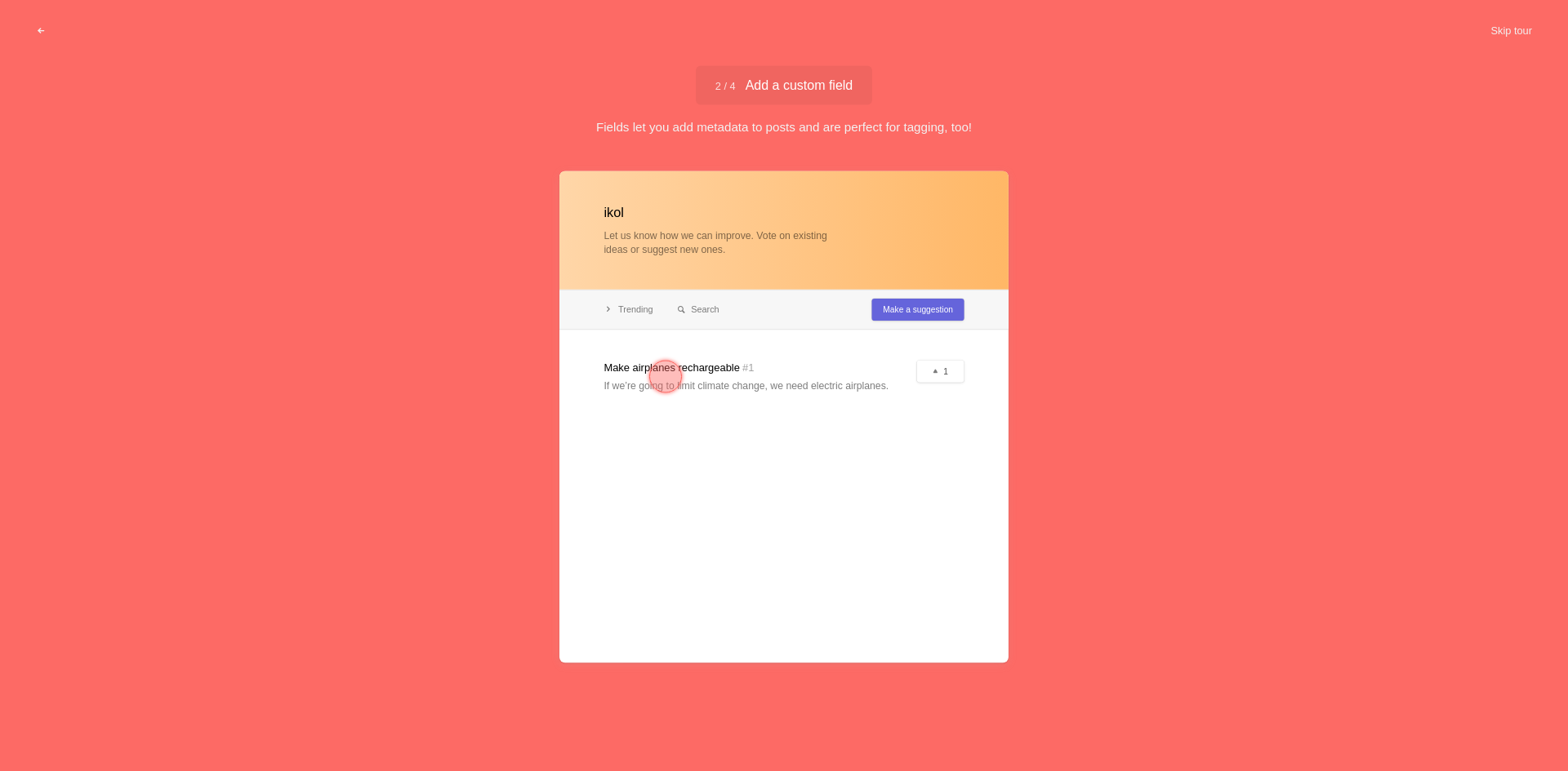
click at [671, 367] on div at bounding box center [665, 377] width 33 height 33
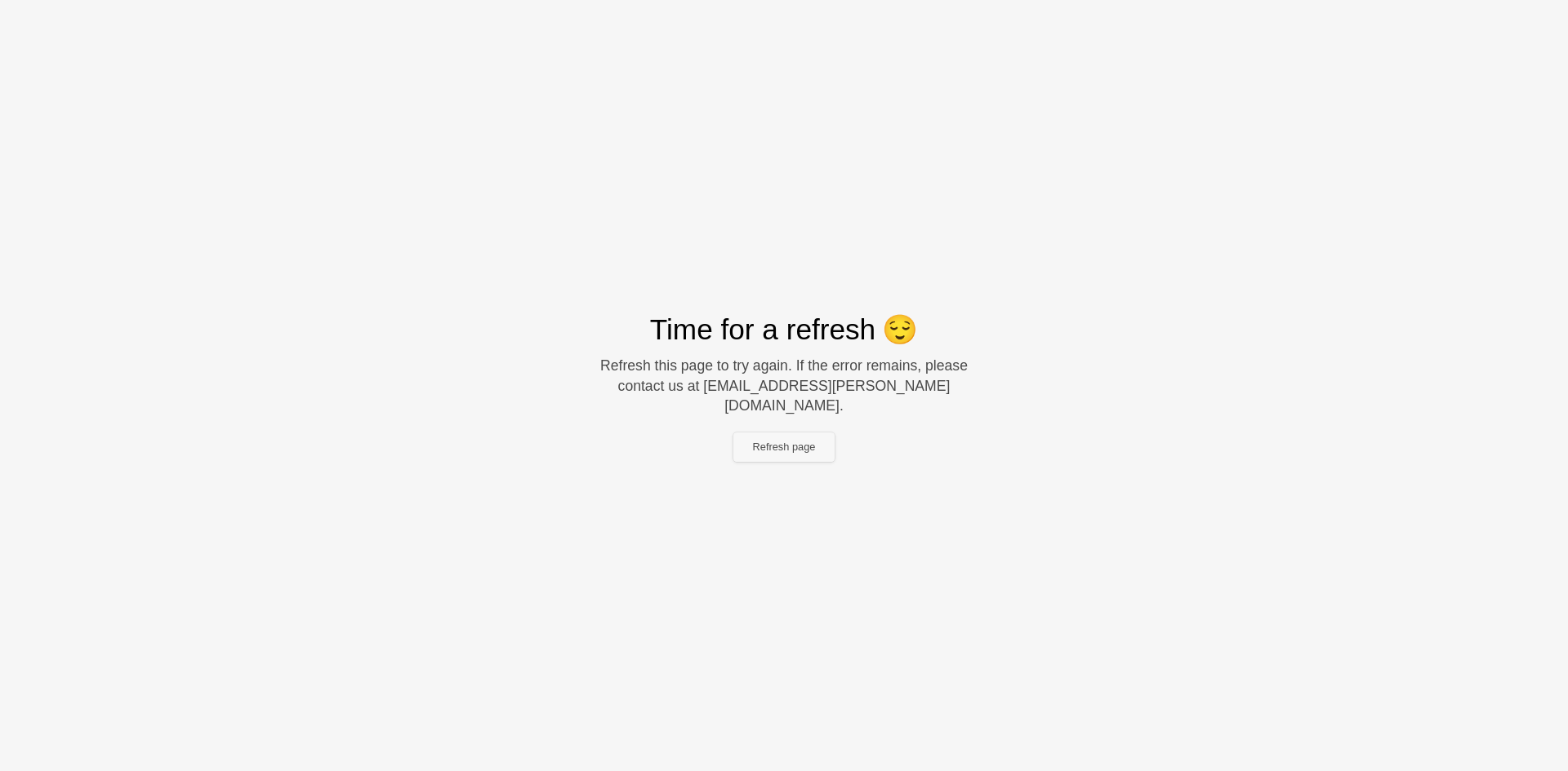
click at [797, 447] on button "Refresh page" at bounding box center [784, 447] width 102 height 30
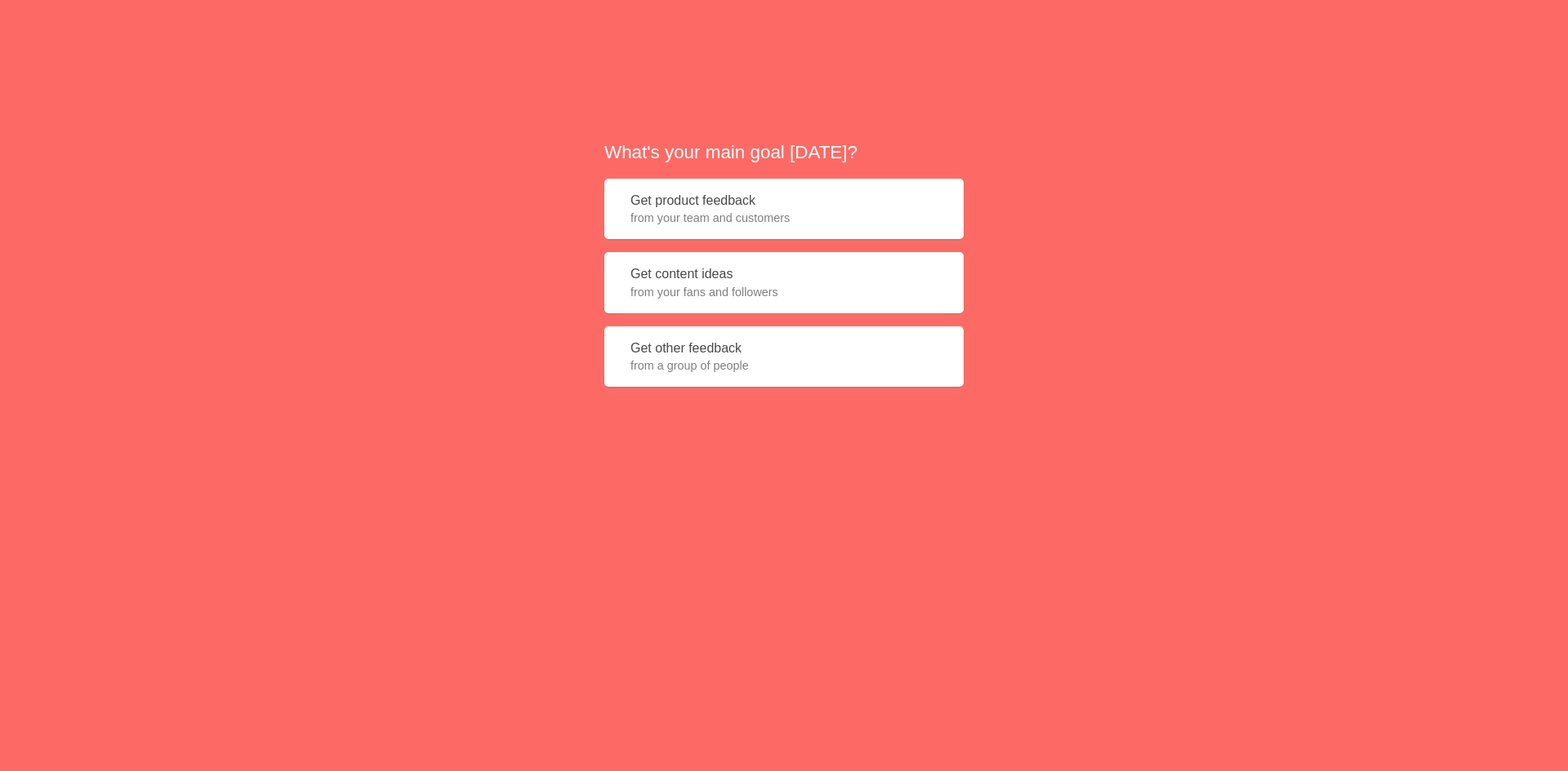
click at [720, 308] on button "Get content ideas from your fans and followers" at bounding box center [784, 282] width 359 height 62
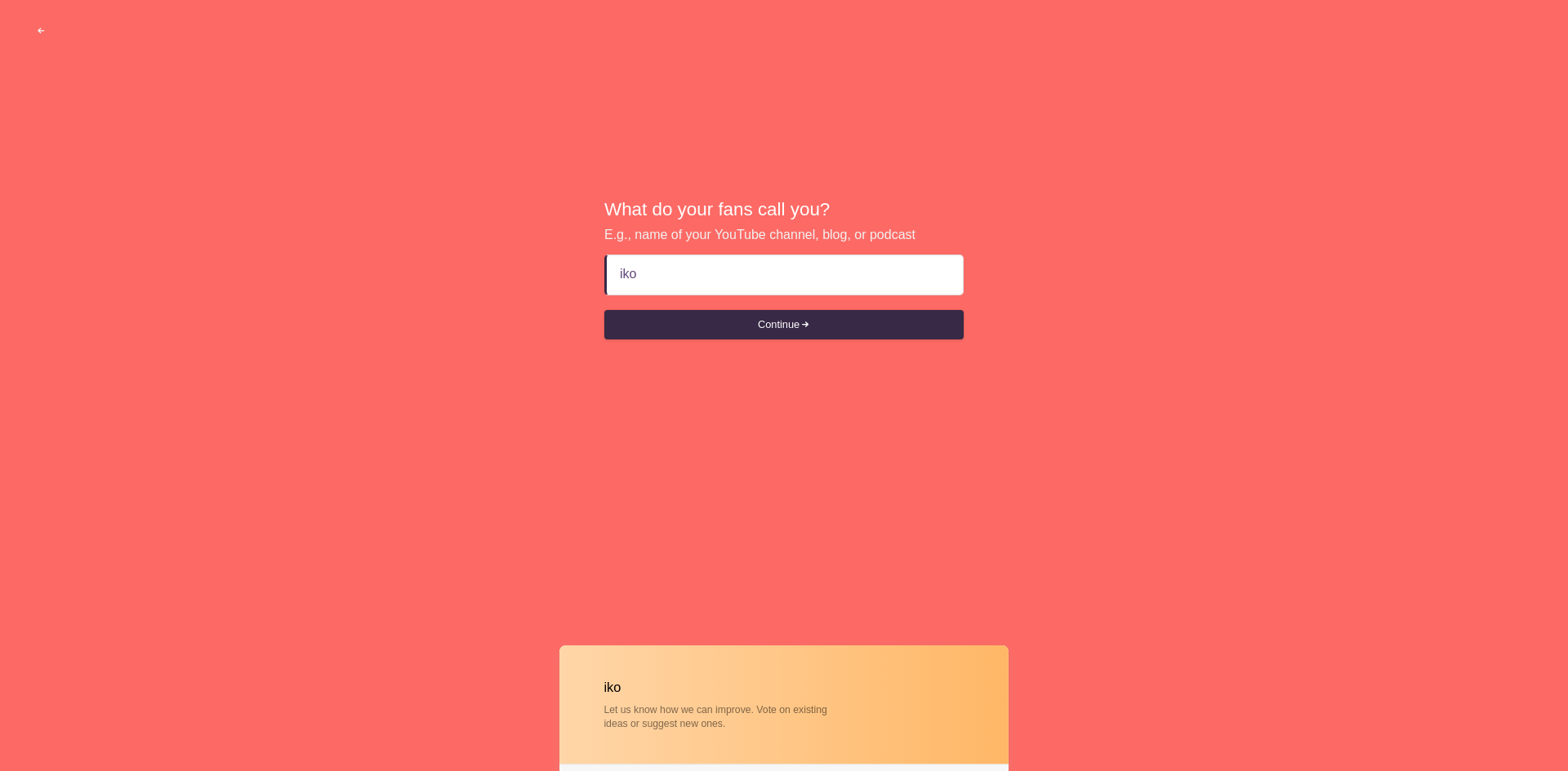
type input "iko"
click at [605, 310] on button "Continue" at bounding box center [784, 325] width 359 height 30
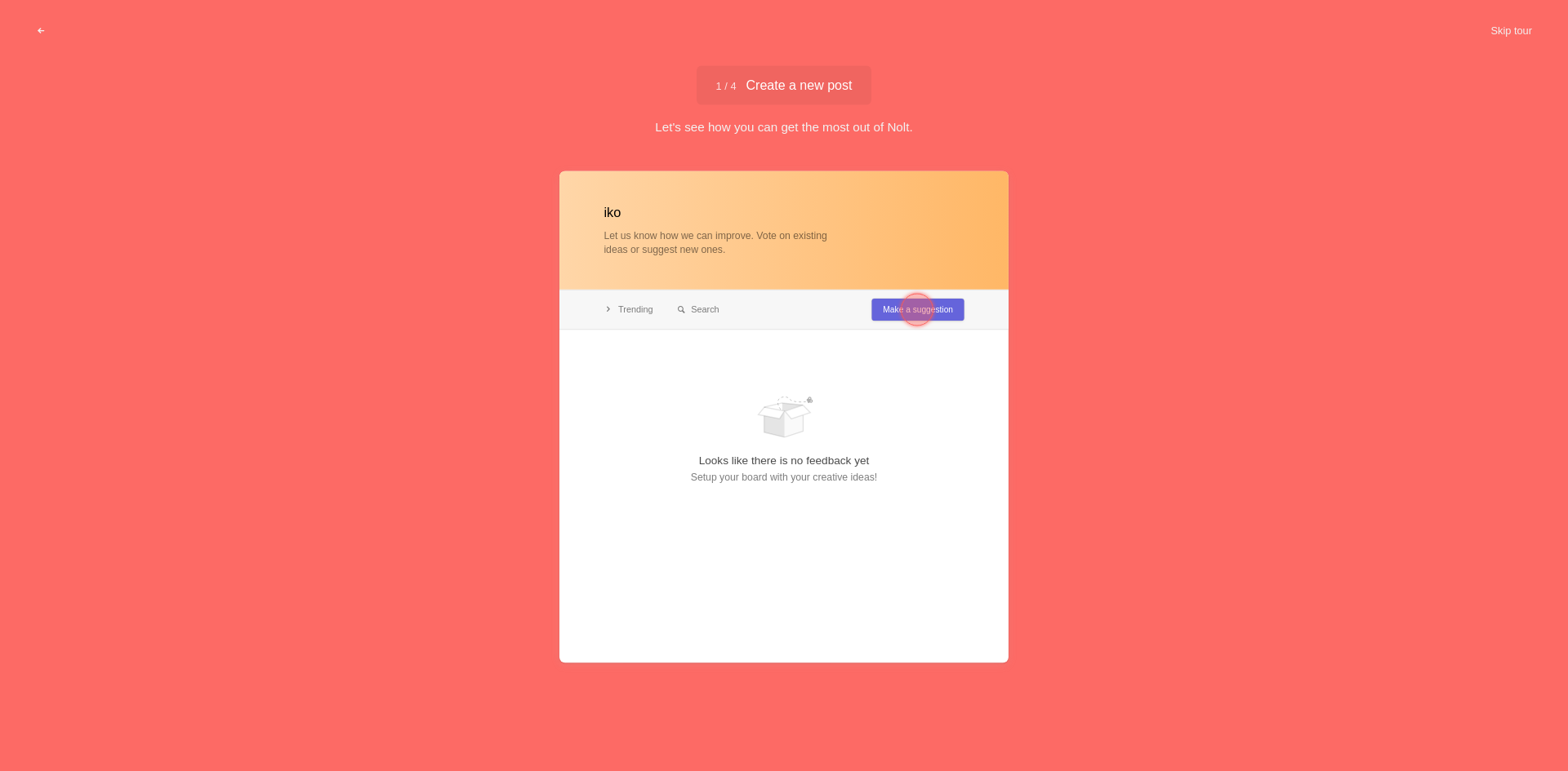
click at [914, 292] on div at bounding box center [917, 310] width 59 height 59
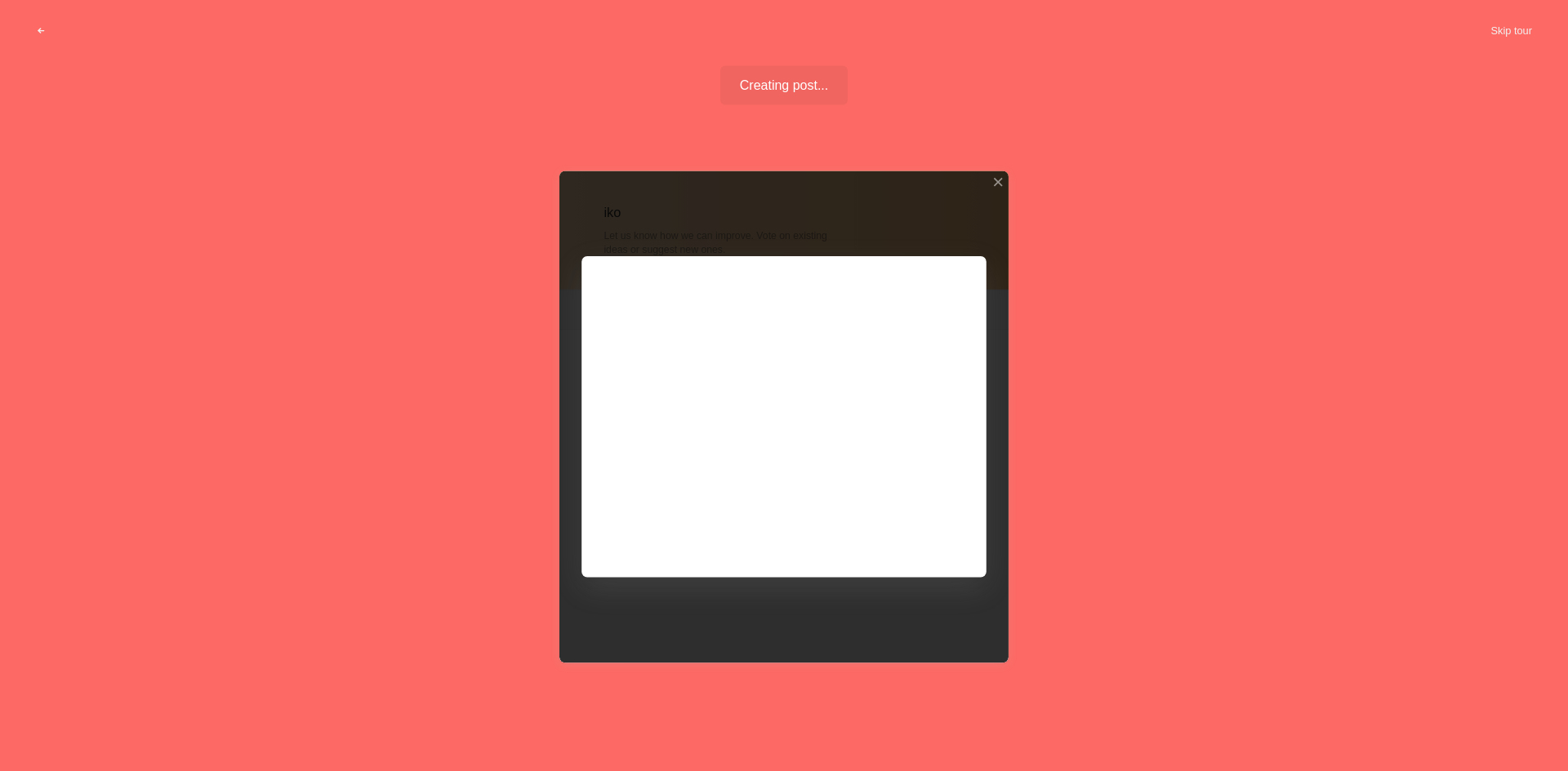
click at [925, 322] on div at bounding box center [784, 417] width 449 height 491
click at [1518, 36] on button "Skip tour" at bounding box center [1511, 31] width 80 height 30
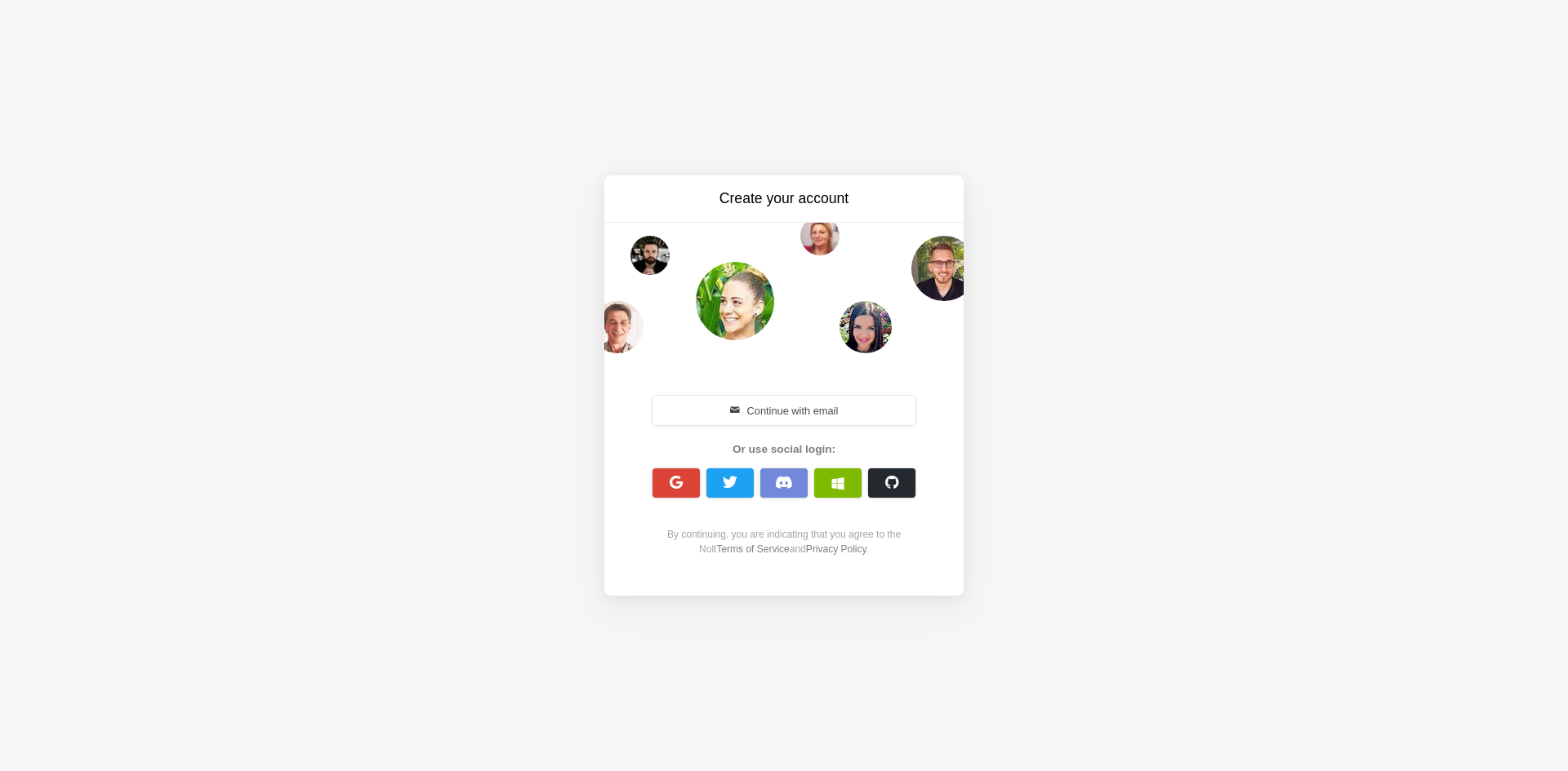
click at [802, 429] on div "Continue with email" at bounding box center [784, 411] width 281 height 36
click at [802, 415] on button "Continue with email" at bounding box center [784, 411] width 263 height 30
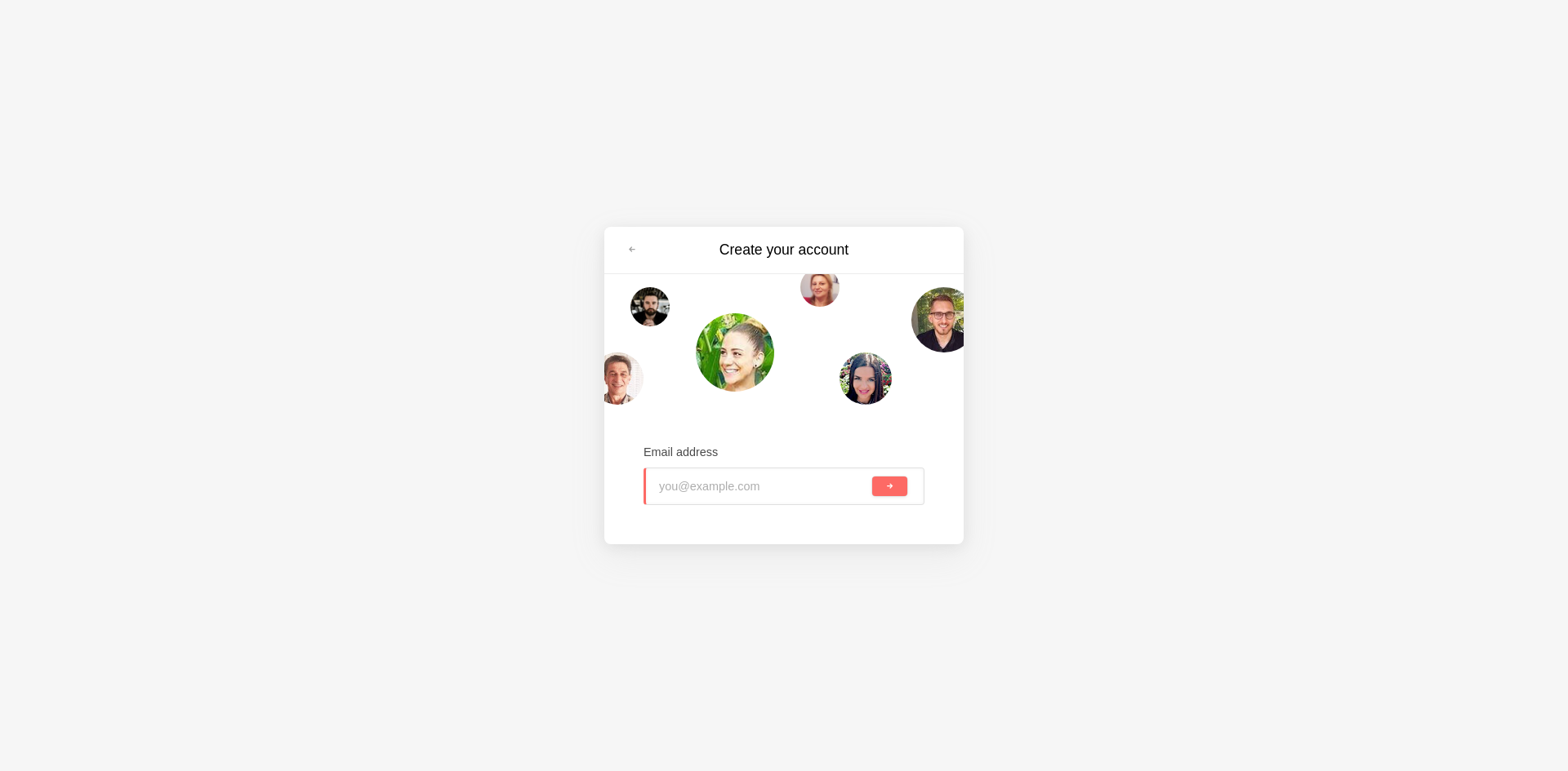
click at [766, 491] on input "email" at bounding box center [763, 487] width 209 height 36
type input "[EMAIL_ADDRESS][DOMAIN_NAME]"
click at [894, 485] on button "submit" at bounding box center [890, 487] width 35 height 20
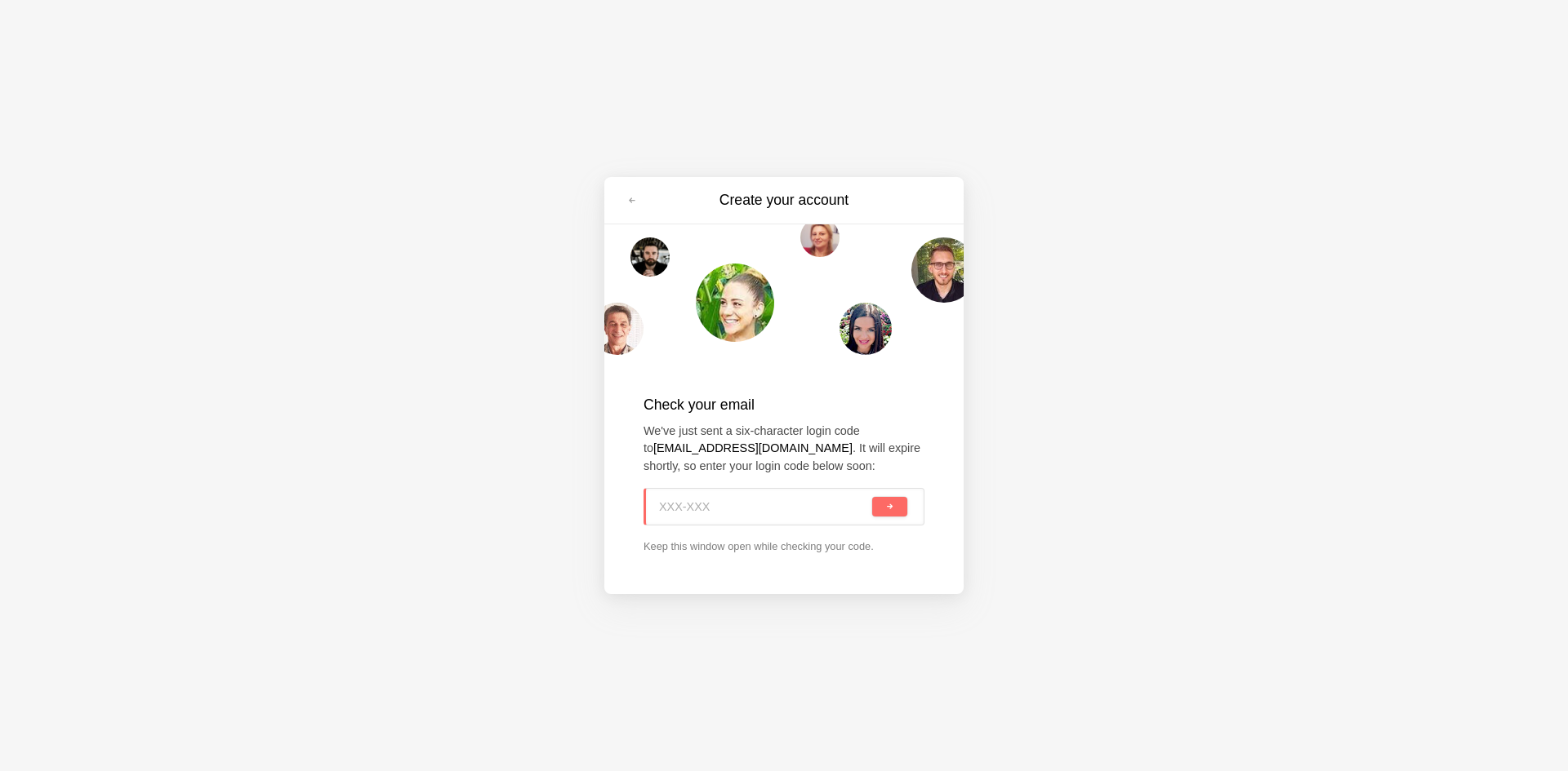
click at [830, 506] on input at bounding box center [763, 507] width 209 height 36
click at [726, 498] on input at bounding box center [763, 507] width 209 height 36
paste input "691-1X8"
type input "691-1X8"
click at [898, 505] on button "submit" at bounding box center [890, 507] width 35 height 20
